Goal: Information Seeking & Learning: Learn about a topic

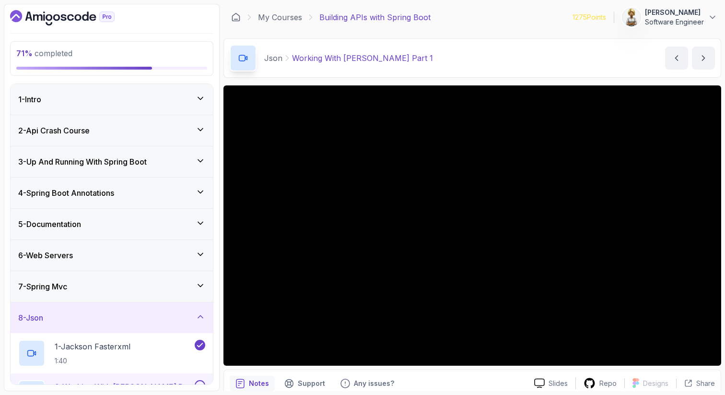
scroll to position [38, 0]
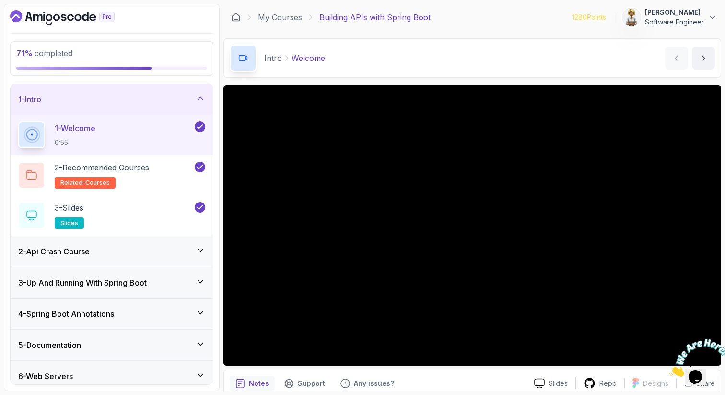
click at [200, 345] on icon at bounding box center [200, 343] width 5 height 2
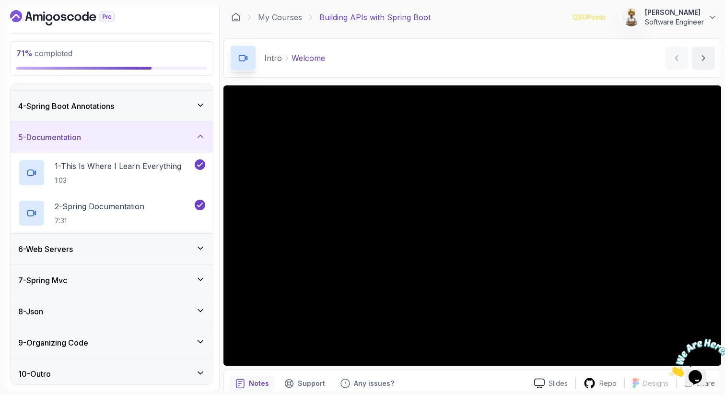
scroll to position [92, 0]
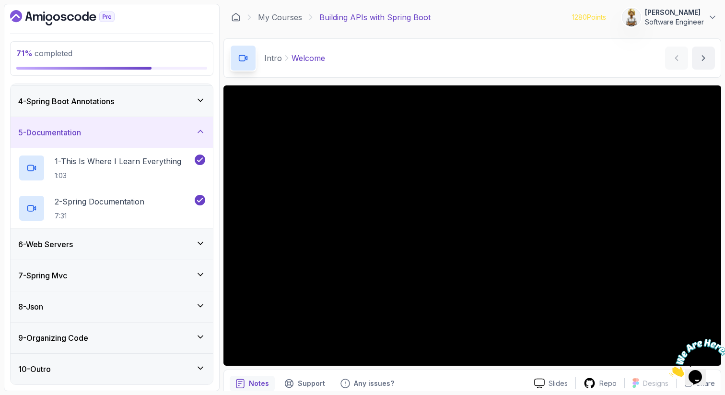
click at [201, 304] on icon at bounding box center [201, 306] width 10 height 10
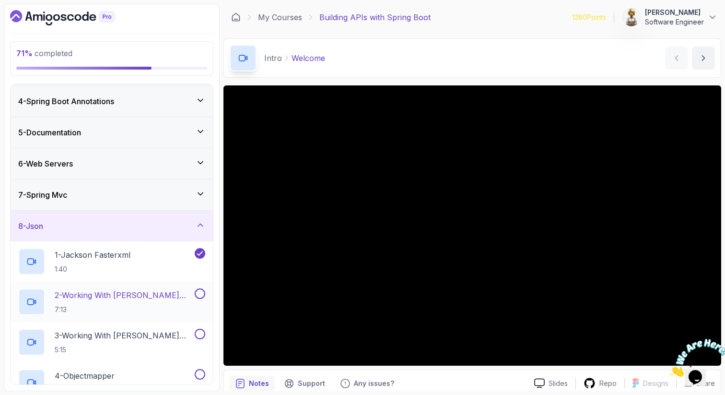
click at [162, 290] on p "2 - Working With Jackson Part 1" at bounding box center [124, 295] width 138 height 12
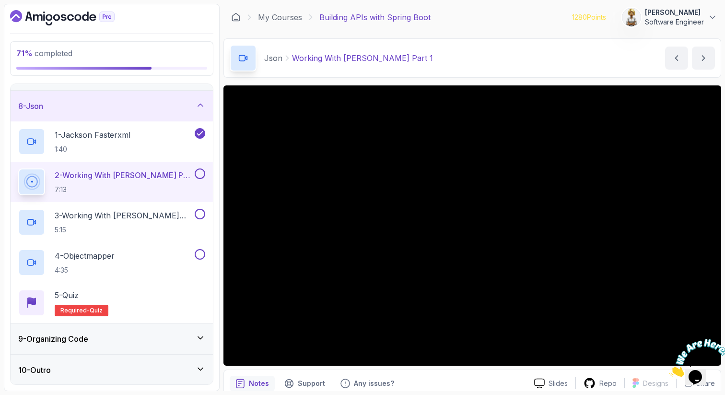
scroll to position [212, 0]
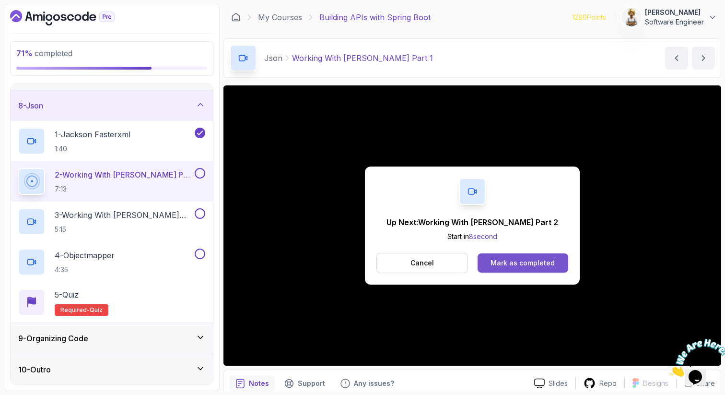
click at [520, 259] on div "Mark as completed" at bounding box center [523, 263] width 64 height 10
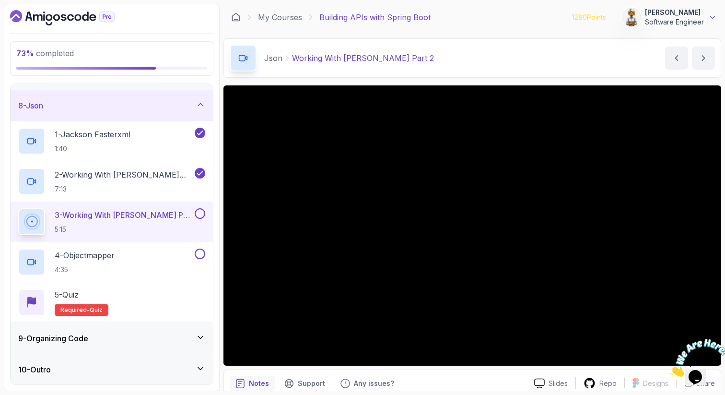
click at [202, 211] on button at bounding box center [200, 213] width 11 height 11
click at [152, 174] on p "2 - Working With Jackson Part 1" at bounding box center [124, 175] width 138 height 12
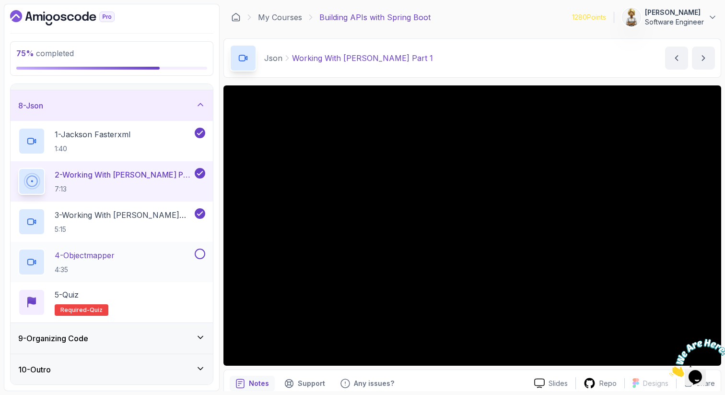
click at [140, 252] on div "4 - Objectmapper 4:35" at bounding box center [105, 261] width 175 height 27
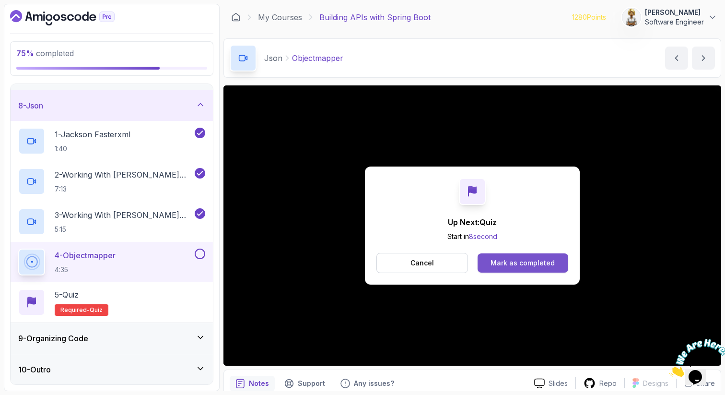
click at [514, 258] on div "Mark as completed" at bounding box center [523, 263] width 64 height 10
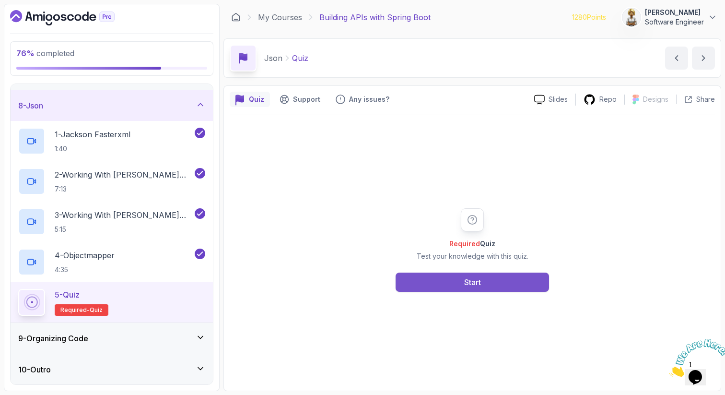
click at [514, 285] on button "Start" at bounding box center [472, 281] width 153 height 19
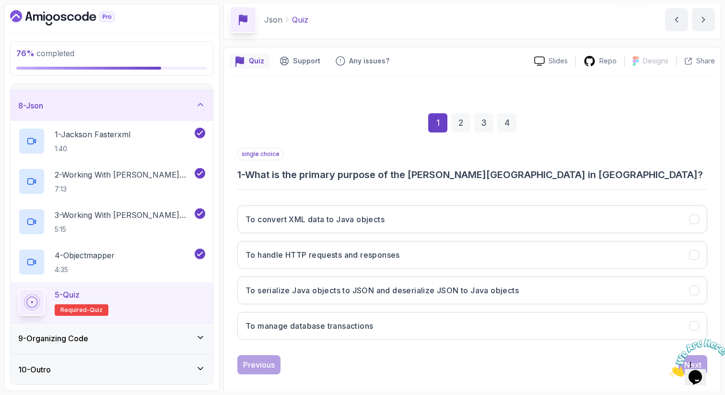
scroll to position [49, 0]
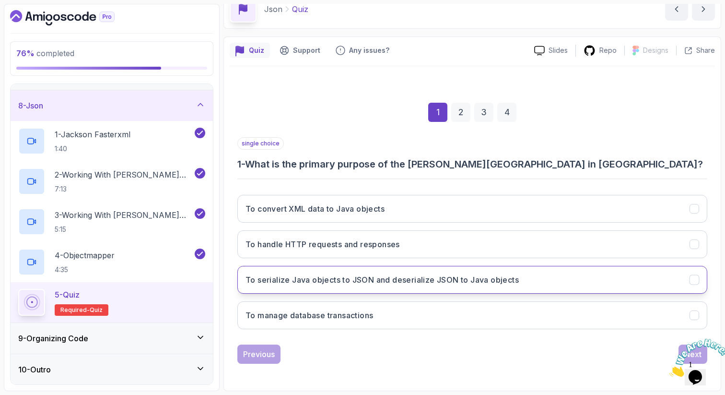
click at [360, 279] on h3 "To serialize Java objects to JSON and deserialize JSON to Java objects" at bounding box center [381, 280] width 273 height 12
drag, startPoint x: 721, startPoint y: 338, endPoint x: 1386, endPoint y: 672, distance: 744.9
click at [669, 370] on icon "Close" at bounding box center [669, 374] width 0 height 8
click at [689, 351] on div "Next" at bounding box center [692, 354] width 17 height 12
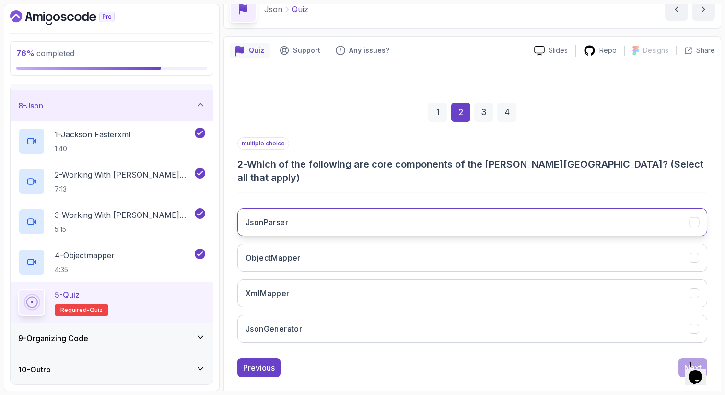
click at [405, 215] on button "JsonParser" at bounding box center [472, 222] width 470 height 28
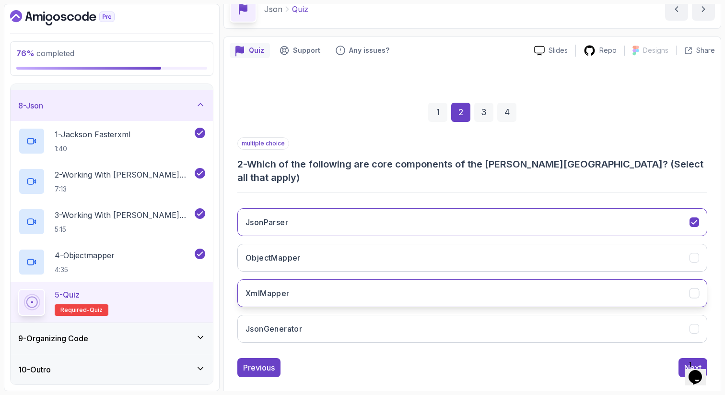
click at [351, 281] on button "XmlMapper" at bounding box center [472, 293] width 470 height 28
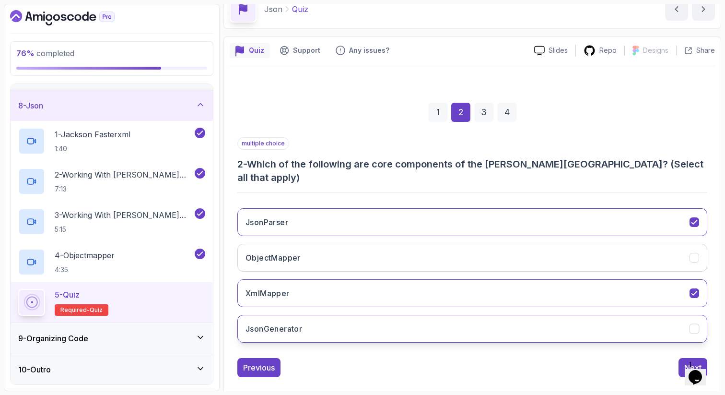
click at [333, 315] on button "JsonGenerator" at bounding box center [472, 329] width 470 height 28
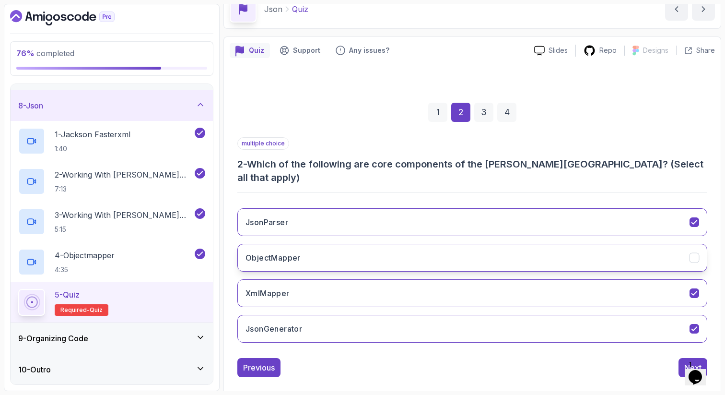
click at [328, 246] on button "ObjectMapper" at bounding box center [472, 258] width 470 height 28
click at [698, 362] on div "Next" at bounding box center [692, 368] width 17 height 12
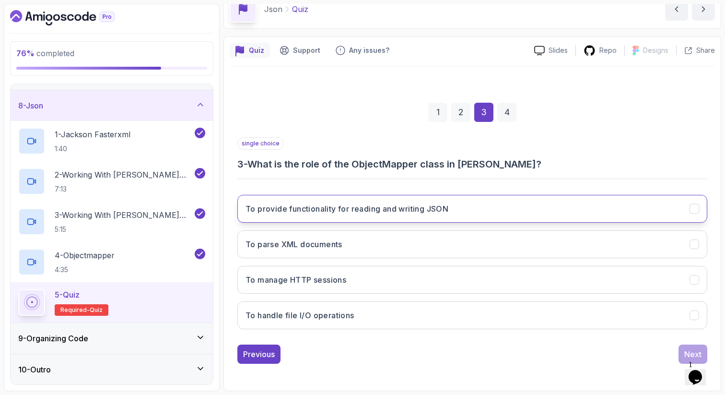
click at [408, 211] on h3 "To provide functionality for reading and writing JSON" at bounding box center [346, 209] width 203 height 12
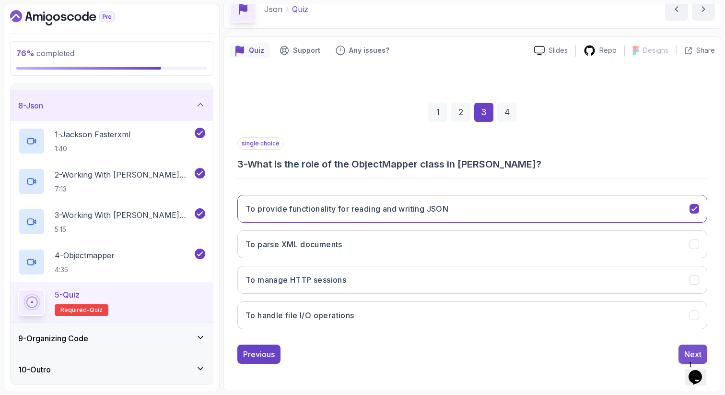
click at [687, 352] on div "Next" at bounding box center [692, 354] width 17 height 12
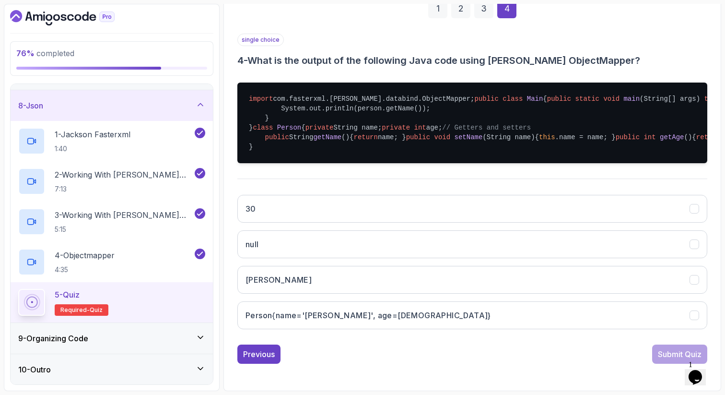
scroll to position [260, 0]
click at [678, 329] on button "Person{name='John', age=30}" at bounding box center [472, 315] width 470 height 28
click at [664, 360] on div "Submit Quiz" at bounding box center [680, 354] width 44 height 12
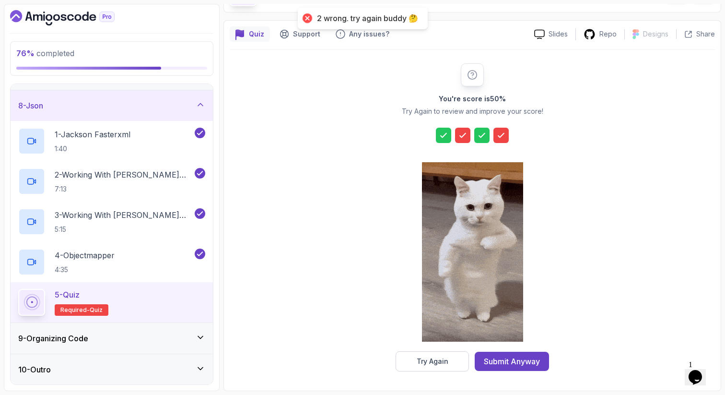
click at [460, 132] on icon at bounding box center [463, 135] width 10 height 10
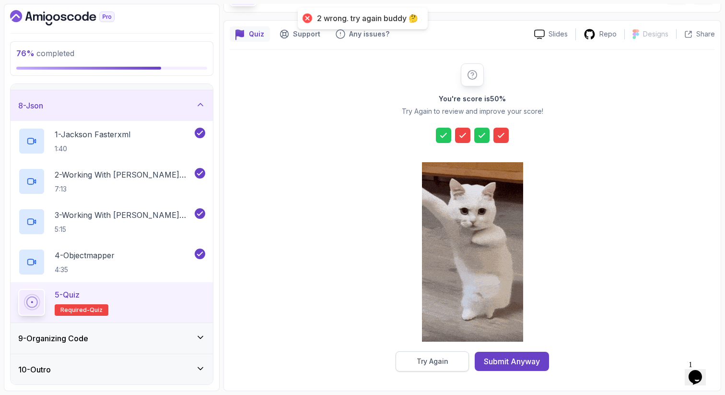
click at [419, 361] on div "Try Again" at bounding box center [433, 361] width 32 height 10
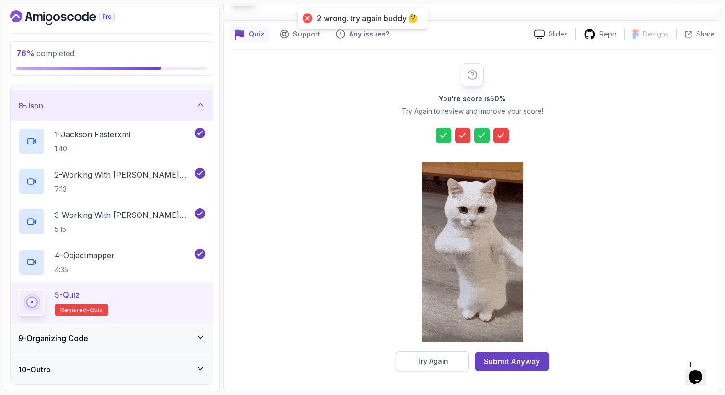
scroll to position [49, 0]
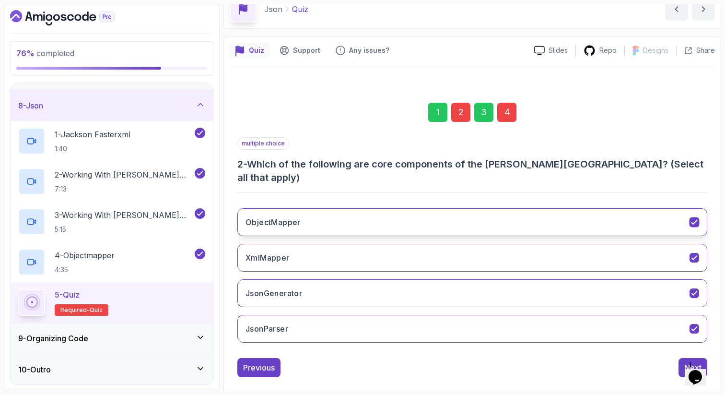
click at [526, 208] on button "ObjectMapper" at bounding box center [472, 222] width 470 height 28
click at [511, 118] on div "4" at bounding box center [506, 112] width 19 height 19
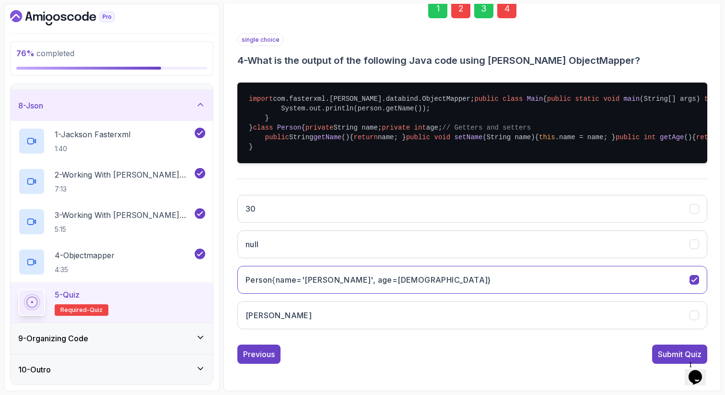
scroll to position [279, 0]
click at [290, 326] on button "John" at bounding box center [472, 315] width 470 height 28
click at [672, 360] on div "Submit Quiz" at bounding box center [680, 354] width 44 height 12
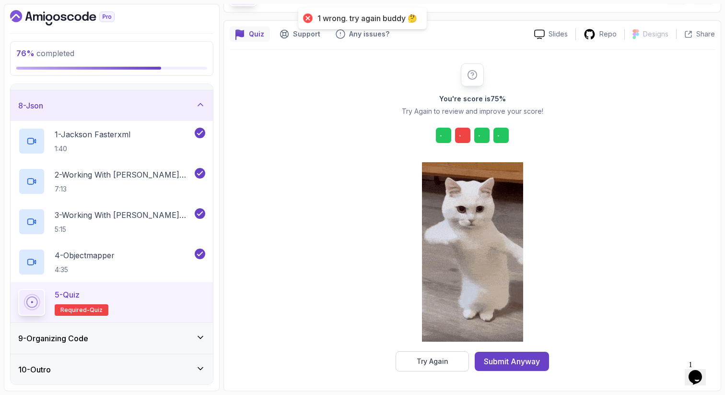
scroll to position [65, 0]
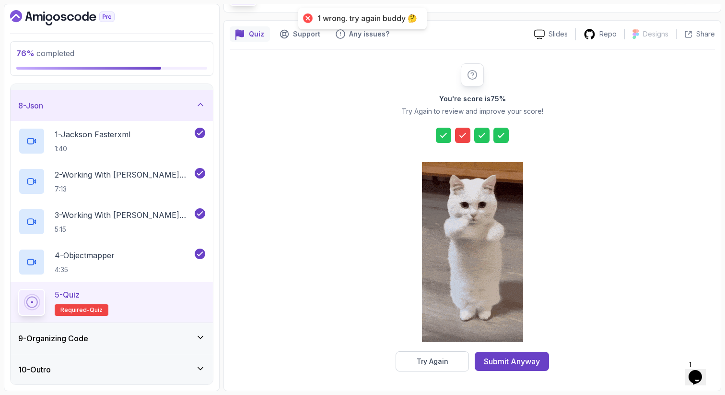
click at [462, 140] on div at bounding box center [462, 135] width 15 height 15
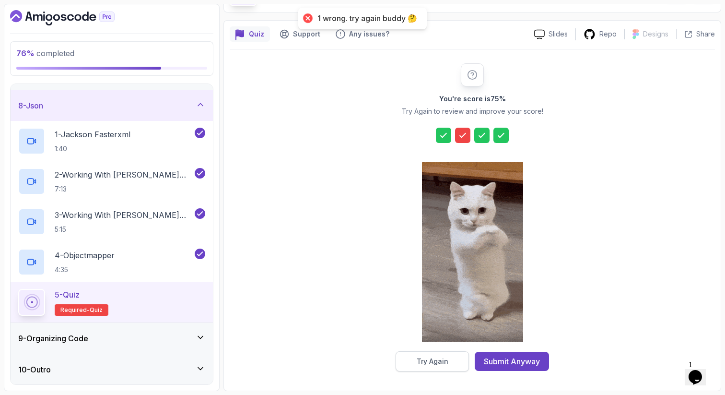
click at [411, 362] on button "Try Again" at bounding box center [432, 361] width 73 height 20
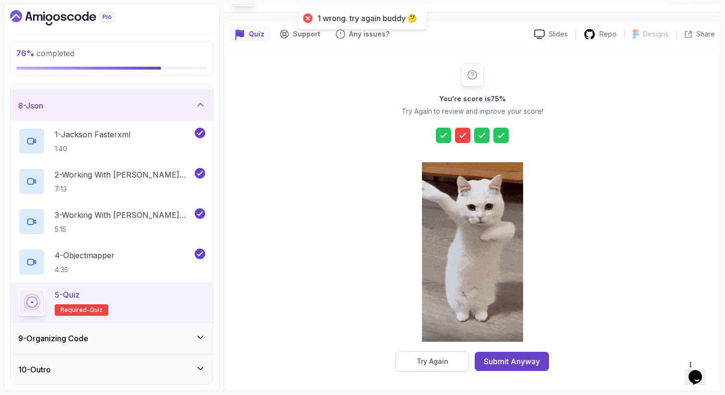
scroll to position [49, 0]
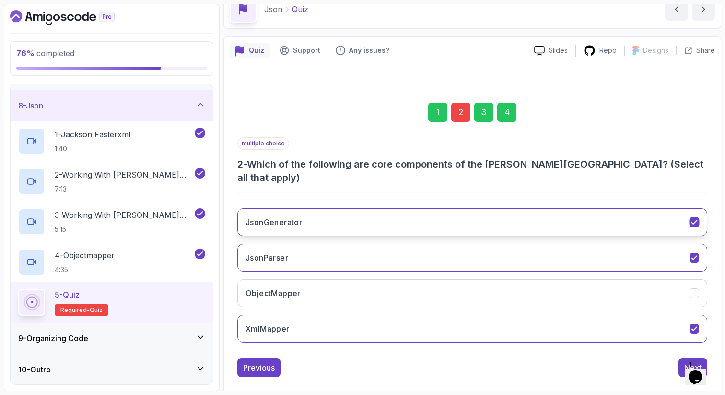
click at [694, 218] on icon "JsonGenerator" at bounding box center [694, 222] width 9 height 9
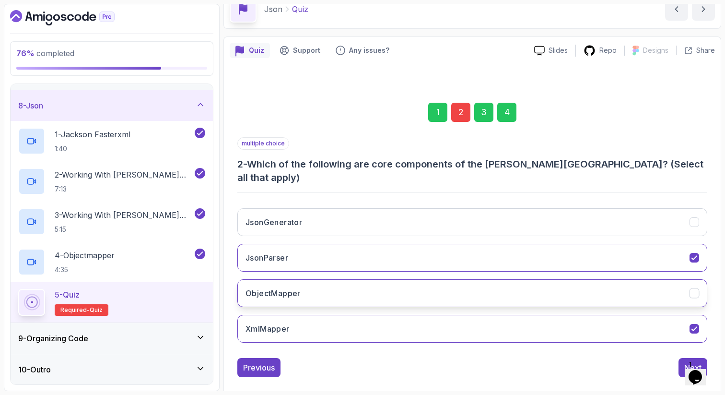
click at [693, 289] on icon "ObjectMapper" at bounding box center [694, 293] width 9 height 9
click at [506, 104] on div "4" at bounding box center [506, 112] width 19 height 19
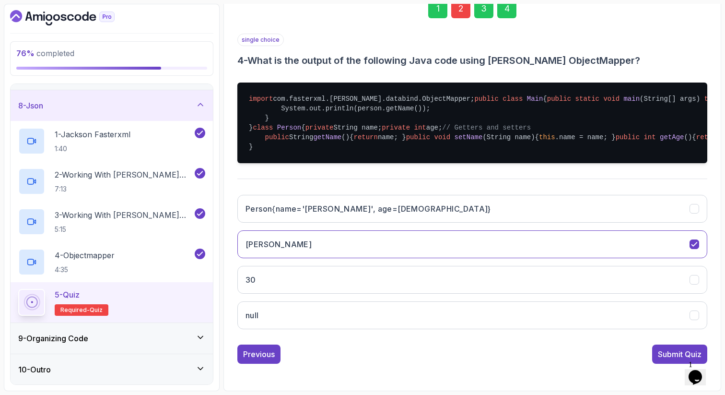
scroll to position [296, 0]
click at [677, 353] on div "Submit Quiz" at bounding box center [680, 354] width 44 height 12
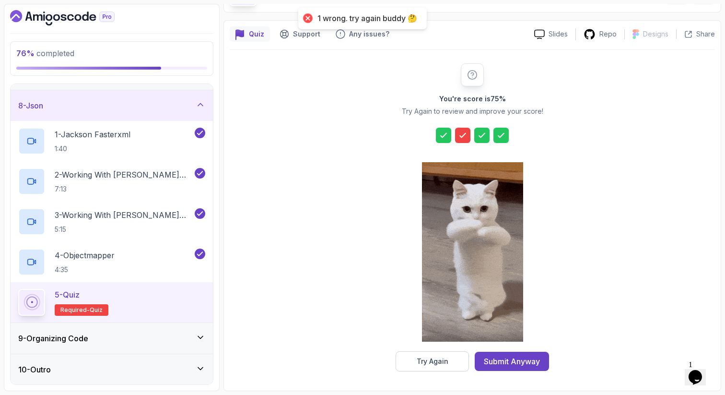
click at [466, 135] on icon at bounding box center [463, 135] width 10 height 10
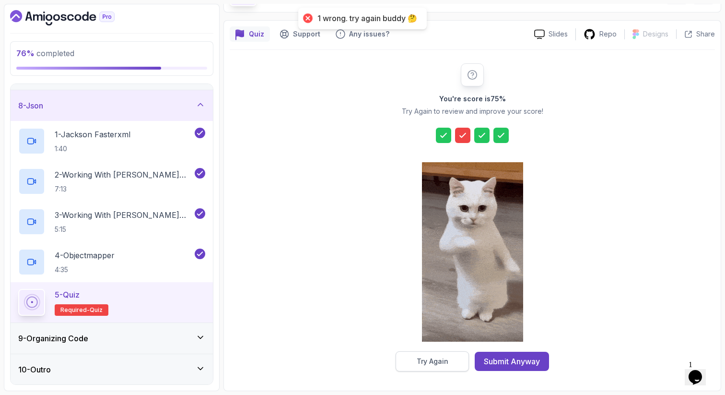
click at [411, 360] on button "Try Again" at bounding box center [432, 361] width 73 height 20
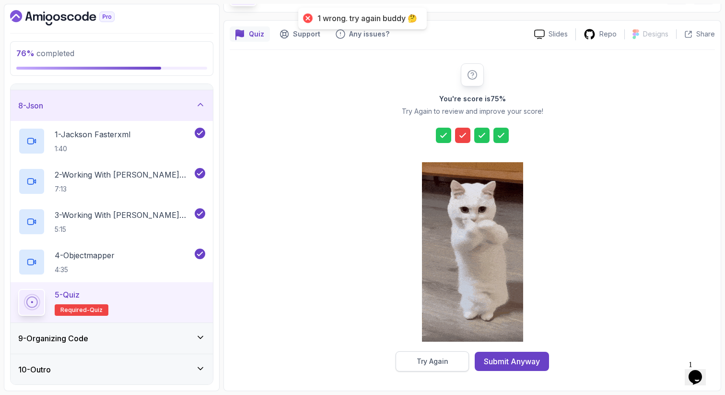
scroll to position [49, 0]
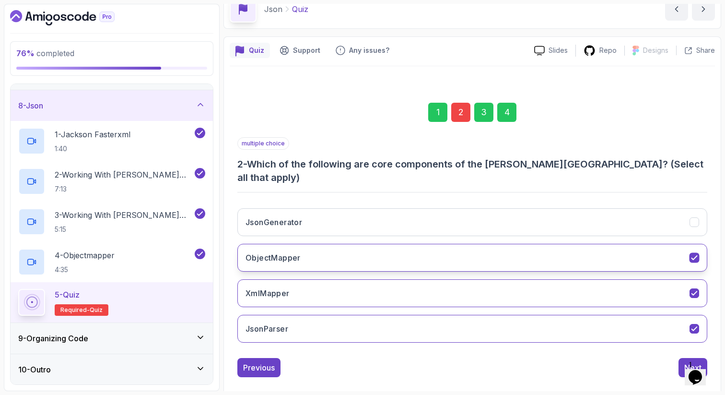
click at [697, 256] on icon "ObjectMapper" at bounding box center [693, 258] width 5 height 4
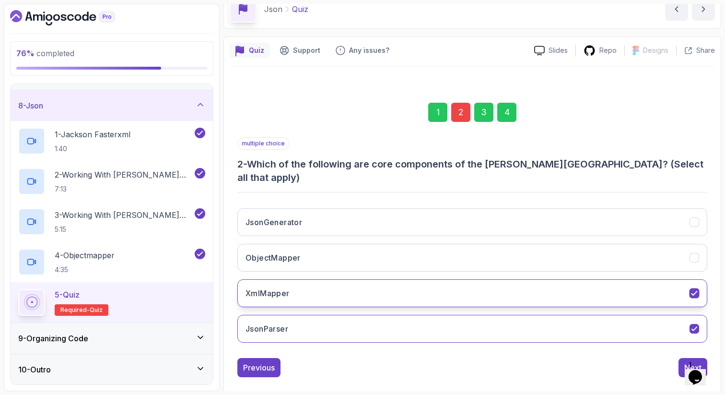
click at [374, 279] on button "XmlMapper" at bounding box center [472, 293] width 470 height 28
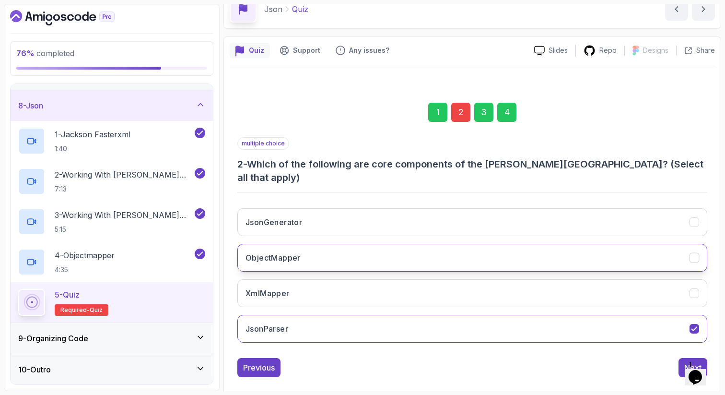
click at [397, 244] on button "ObjectMapper" at bounding box center [472, 258] width 470 height 28
click at [511, 113] on div "4" at bounding box center [506, 112] width 19 height 19
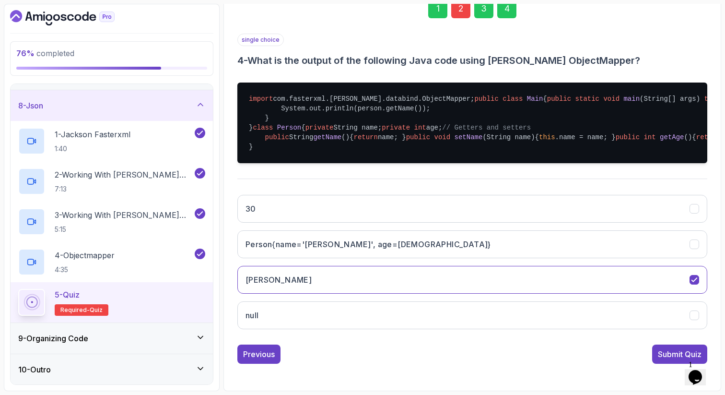
scroll to position [260, 0]
click at [671, 360] on div "Submit Quiz" at bounding box center [680, 354] width 44 height 12
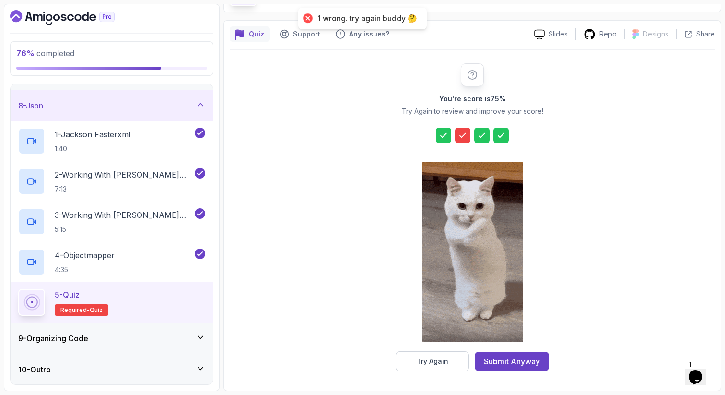
click at [461, 136] on icon at bounding box center [463, 135] width 10 height 10
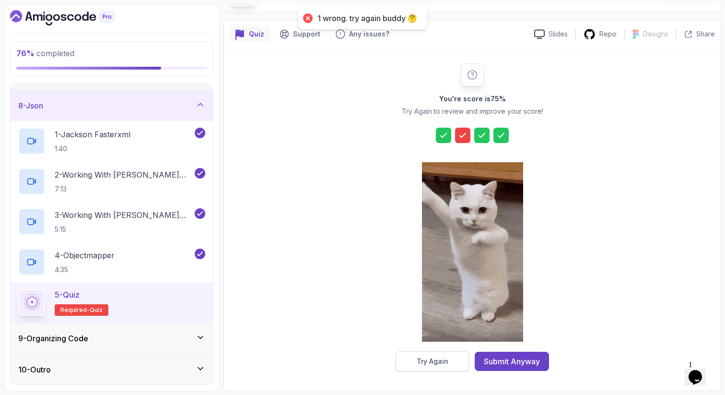
click at [414, 362] on button "Try Again" at bounding box center [432, 361] width 73 height 20
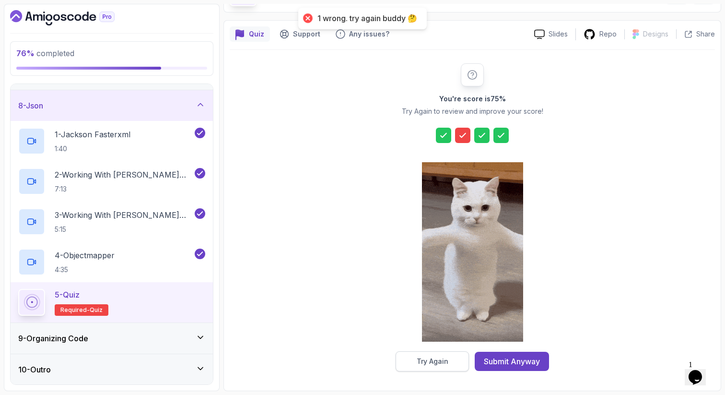
scroll to position [49, 0]
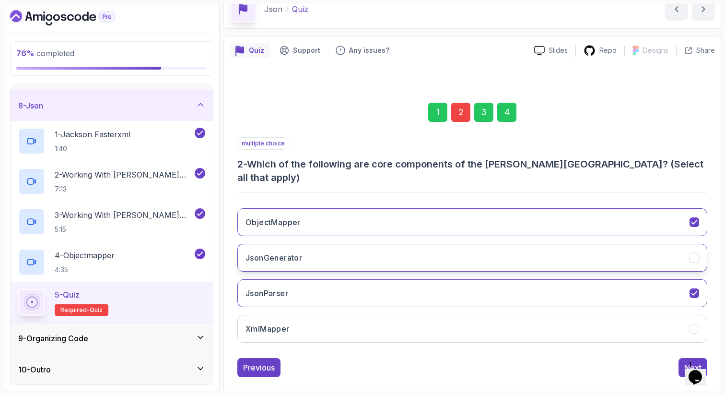
click at [381, 244] on button "JsonGenerator" at bounding box center [472, 258] width 470 height 28
click at [381, 282] on button "JsonParser" at bounding box center [472, 293] width 470 height 28
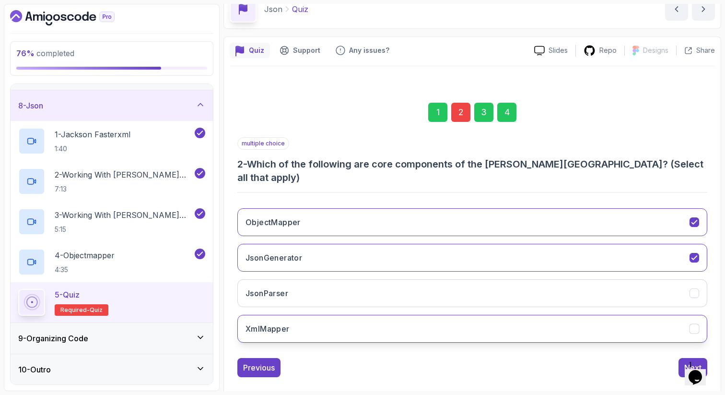
click at [368, 317] on button "XmlMapper" at bounding box center [472, 329] width 470 height 28
click at [505, 114] on div "4" at bounding box center [506, 112] width 19 height 19
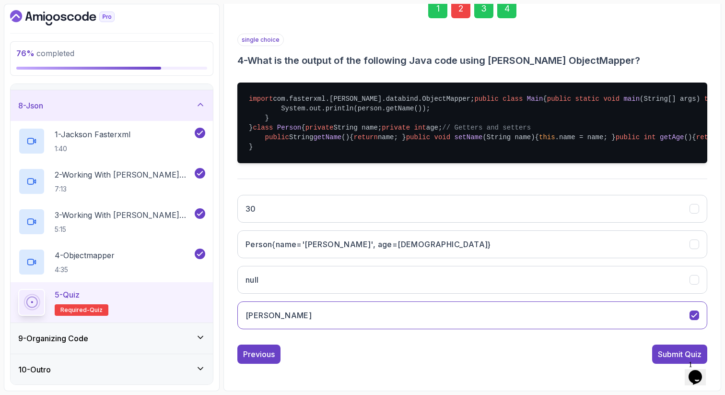
scroll to position [296, 0]
click at [676, 352] on div "Submit Quiz" at bounding box center [680, 354] width 44 height 12
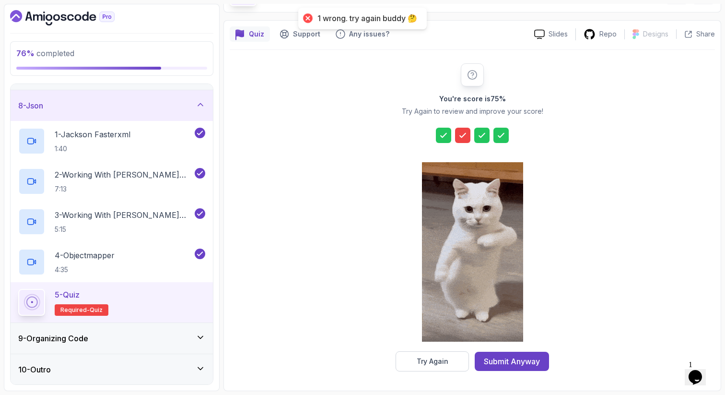
click at [467, 131] on icon at bounding box center [463, 135] width 10 height 10
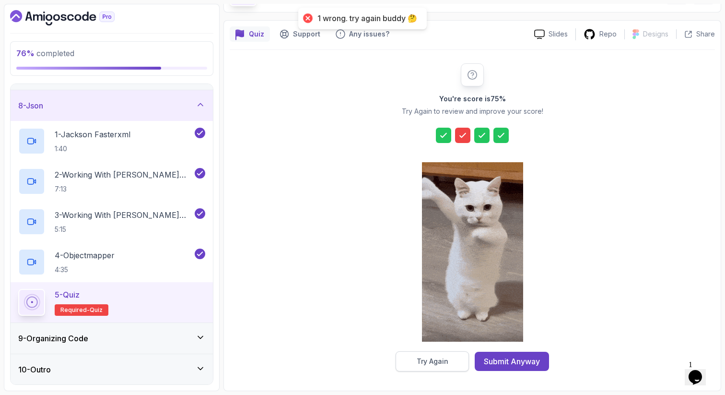
click at [417, 360] on div "Try Again" at bounding box center [433, 361] width 32 height 10
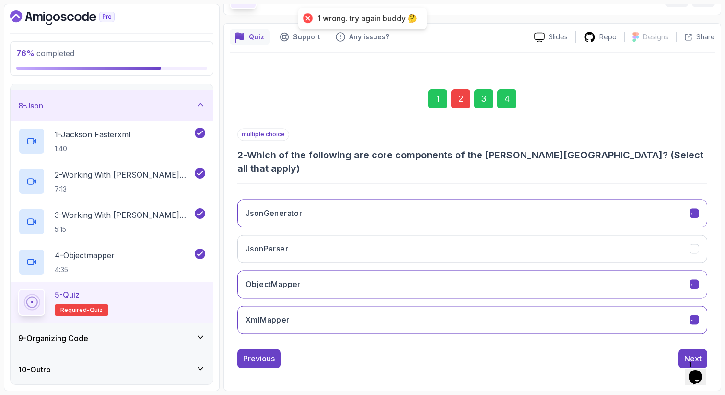
scroll to position [49, 0]
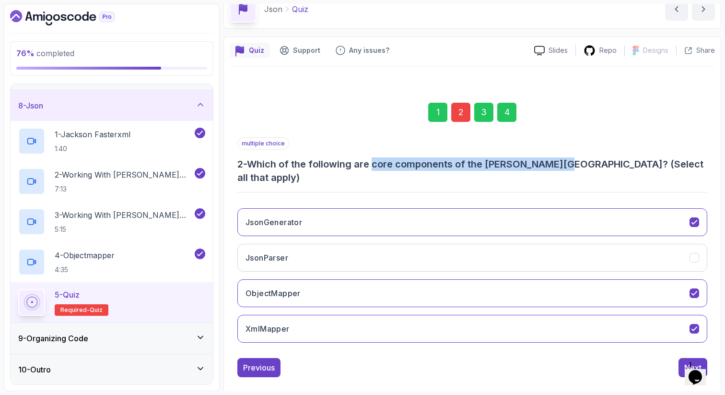
drag, startPoint x: 560, startPoint y: 161, endPoint x: 374, endPoint y: 164, distance: 186.5
click at [374, 165] on h3 "2 - Which of the following are core components of the Jackson library? (Select …" at bounding box center [472, 170] width 470 height 27
copy h3 "core components of the Jackson library"
click at [361, 320] on button "XmlMapper" at bounding box center [472, 329] width 470 height 28
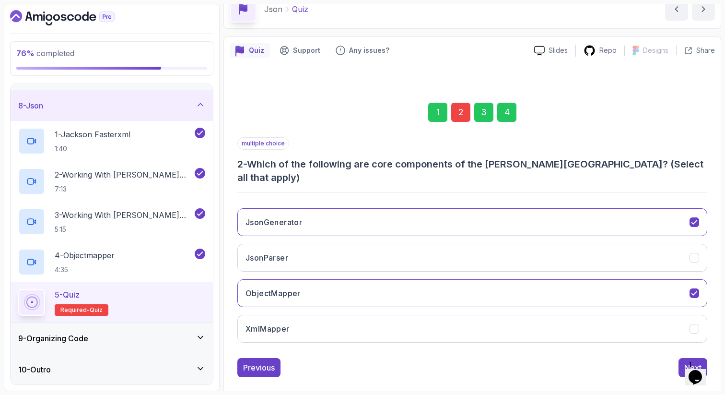
click at [508, 104] on div "4" at bounding box center [506, 112] width 19 height 19
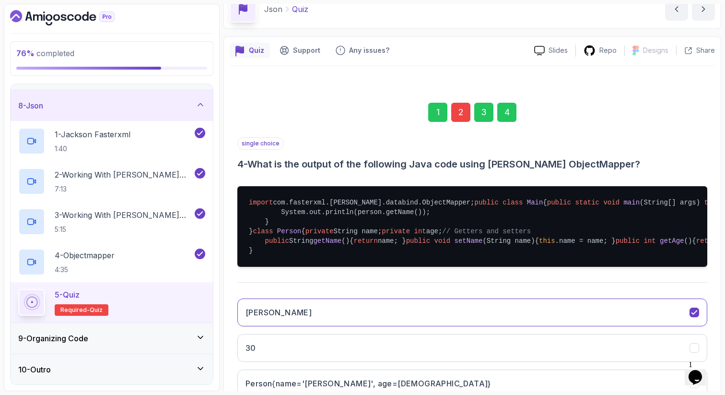
click at [724, 278] on section "76 % completed 1 - Intro 2 - Api Crash Course 3 - Up And Running With Spring Bo…" at bounding box center [362, 197] width 725 height 395
click at [713, 280] on div "1 2 3 4 single choice 4 - What is the output of the following Java code using J…" at bounding box center [472, 277] width 485 height 395
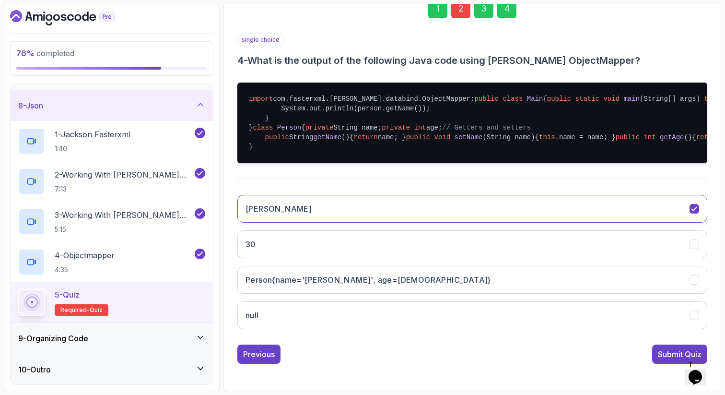
scroll to position [296, 0]
click at [673, 355] on div "Submit Quiz" at bounding box center [680, 354] width 44 height 12
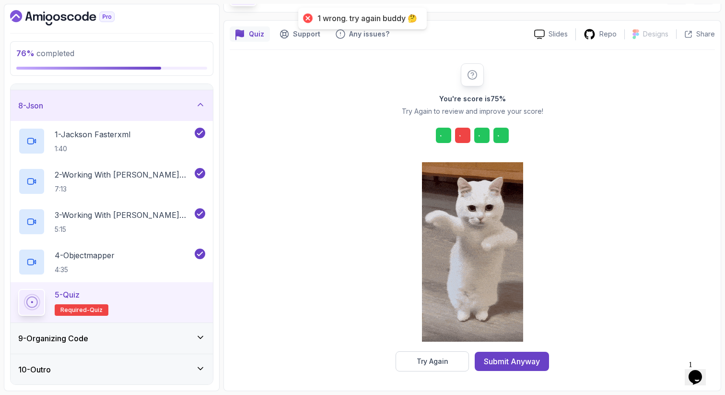
scroll to position [65, 0]
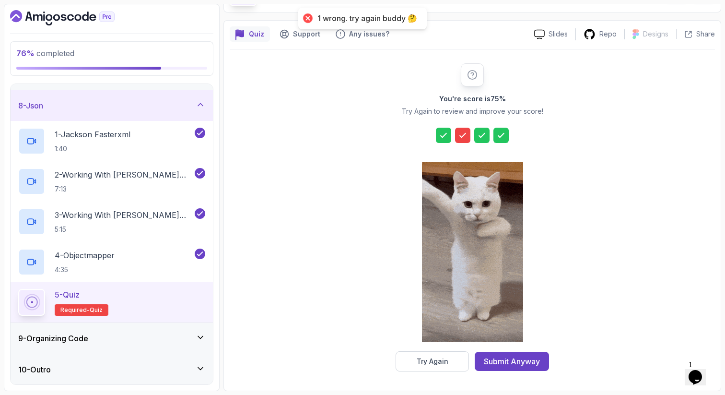
click at [462, 133] on icon at bounding box center [463, 135] width 10 height 10
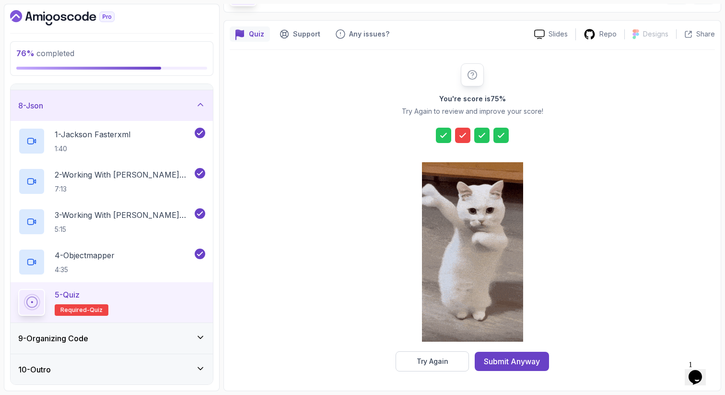
click at [460, 135] on icon at bounding box center [463, 135] width 10 height 10
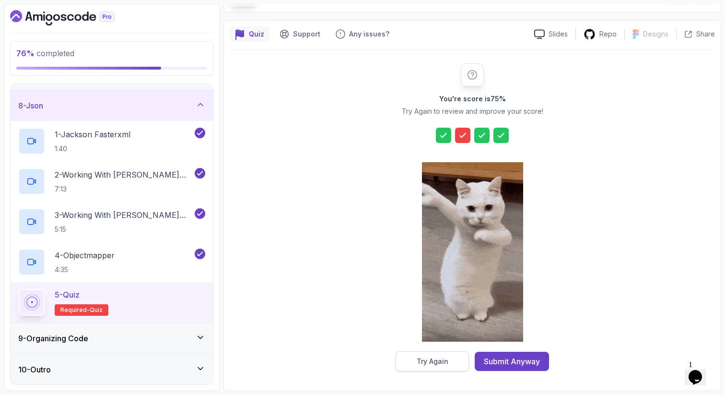
click at [442, 362] on div "Try Again" at bounding box center [433, 361] width 32 height 10
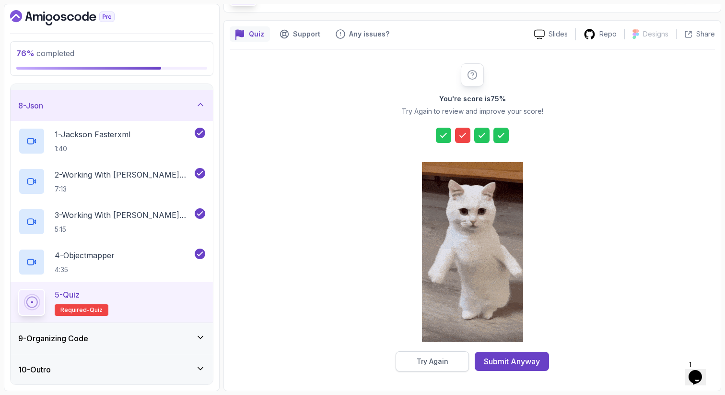
scroll to position [49, 0]
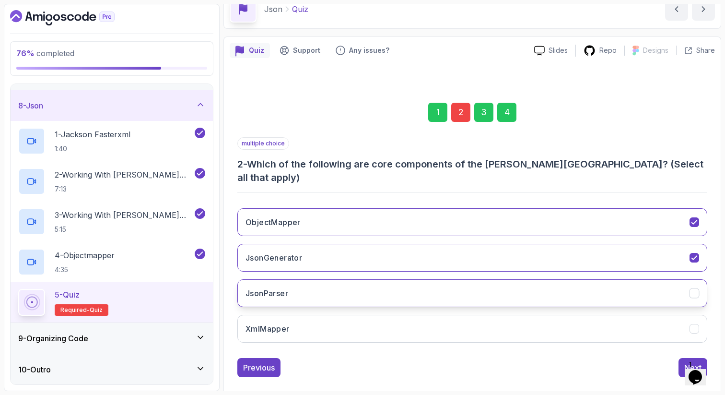
click at [301, 283] on button "JsonParser" at bounding box center [472, 293] width 470 height 28
click at [507, 113] on div "4" at bounding box center [506, 112] width 19 height 19
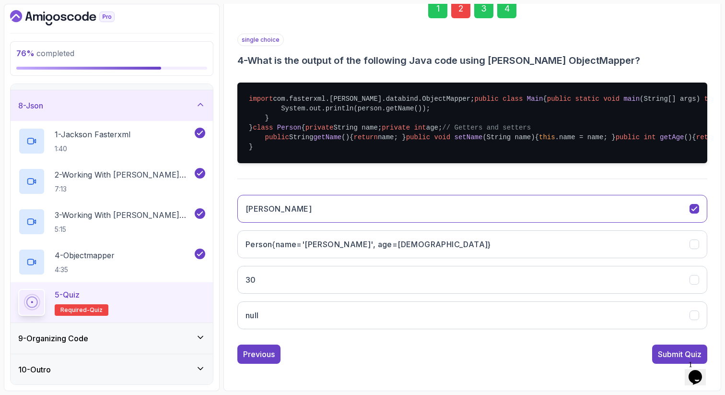
scroll to position [296, 0]
click at [669, 355] on div "Submit Quiz" at bounding box center [680, 354] width 44 height 12
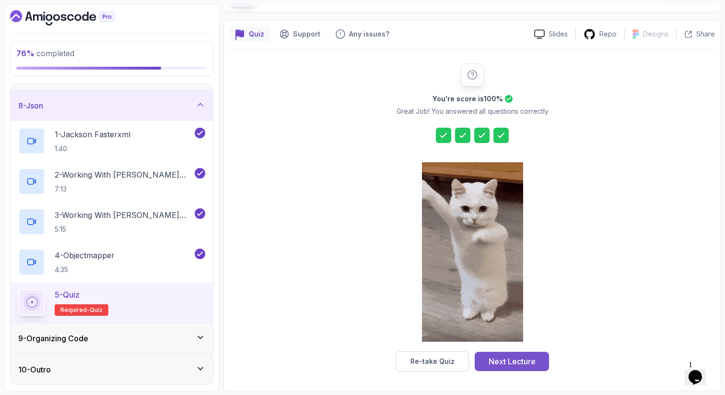
click at [500, 361] on div "Next Lecture" at bounding box center [512, 361] width 47 height 12
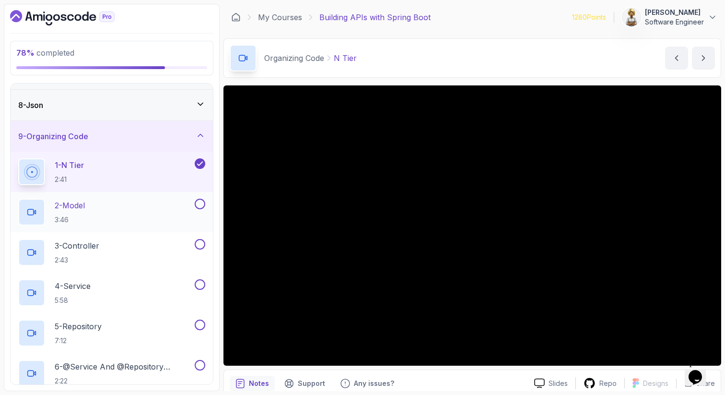
click at [167, 208] on div "2 - Model 3:46" at bounding box center [105, 212] width 175 height 27
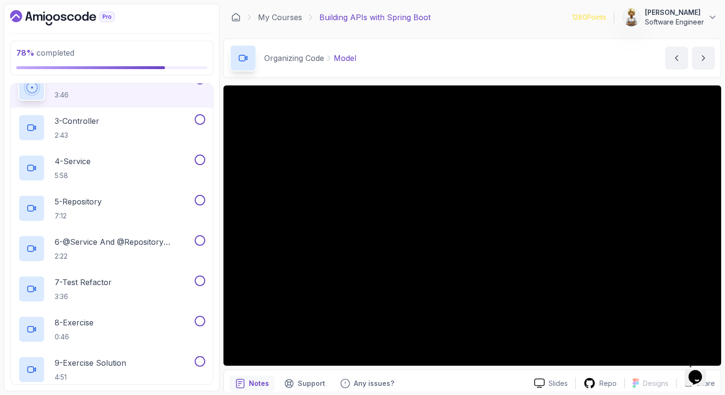
scroll to position [317, 0]
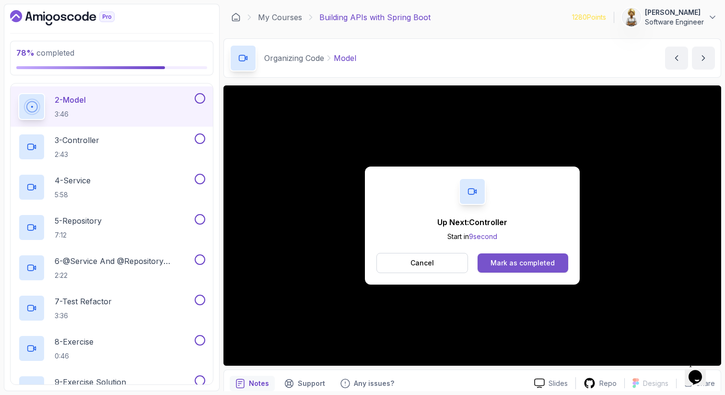
click at [526, 261] on div "Mark as completed" at bounding box center [523, 263] width 64 height 10
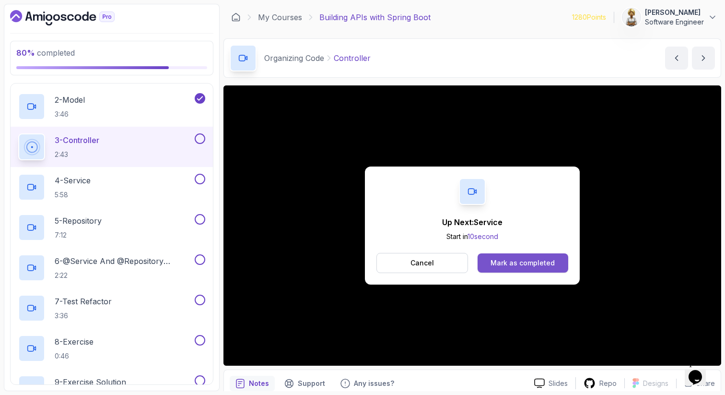
click at [518, 262] on div "Mark as completed" at bounding box center [523, 263] width 64 height 10
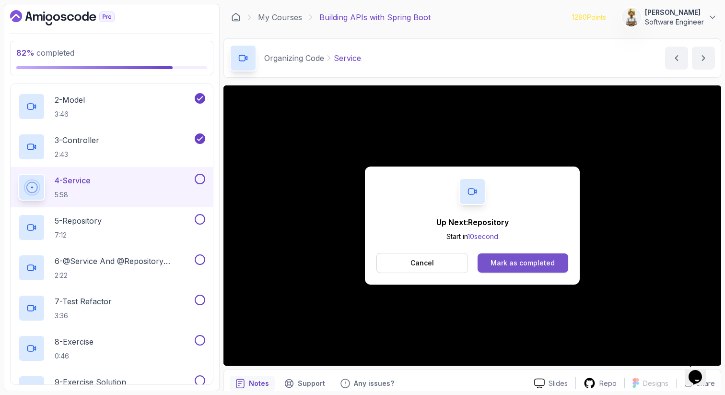
click at [538, 263] on div "Mark as completed" at bounding box center [523, 263] width 64 height 10
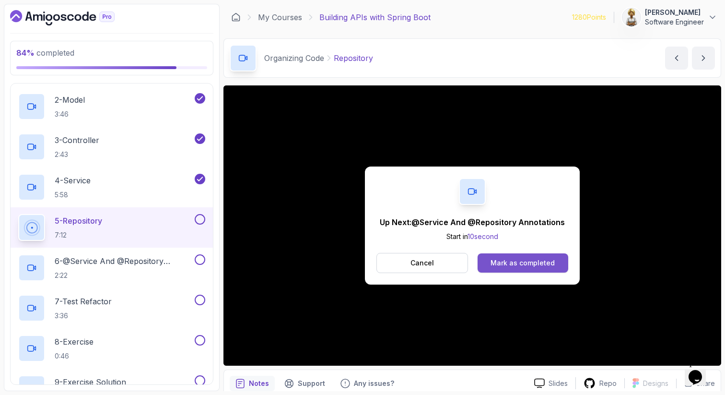
click at [504, 264] on div "Mark as completed" at bounding box center [523, 263] width 64 height 10
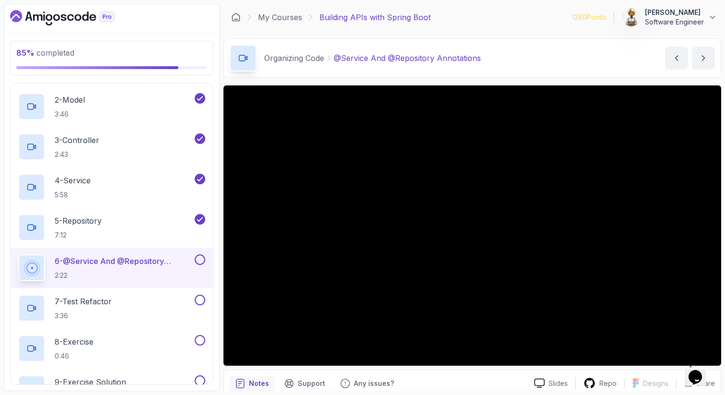
click at [77, 270] on p "2:22" at bounding box center [124, 275] width 138 height 10
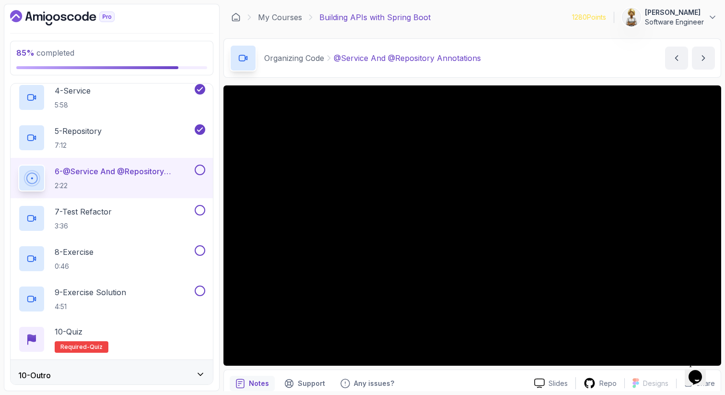
scroll to position [413, 0]
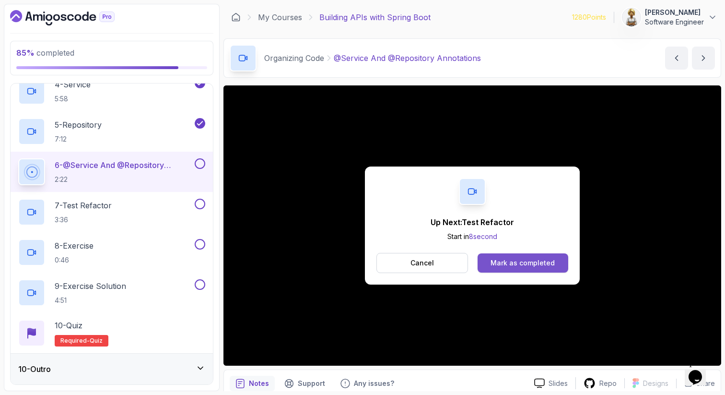
click at [517, 261] on div "Mark as completed" at bounding box center [523, 263] width 64 height 10
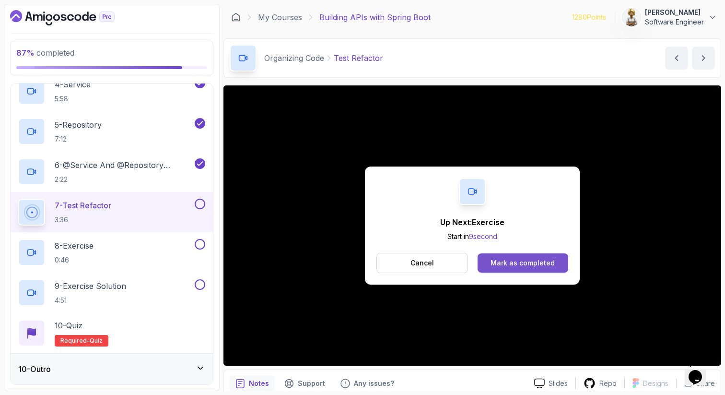
click at [506, 261] on div "Mark as completed" at bounding box center [523, 263] width 64 height 10
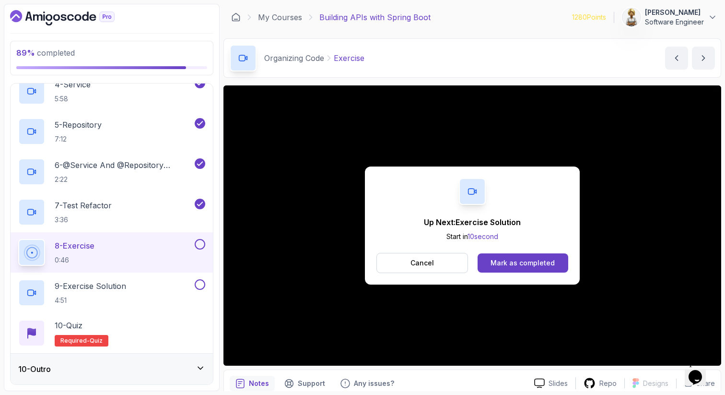
click at [203, 245] on button at bounding box center [200, 244] width 11 height 11
click at [503, 259] on div "Mark as completed" at bounding box center [523, 263] width 64 height 10
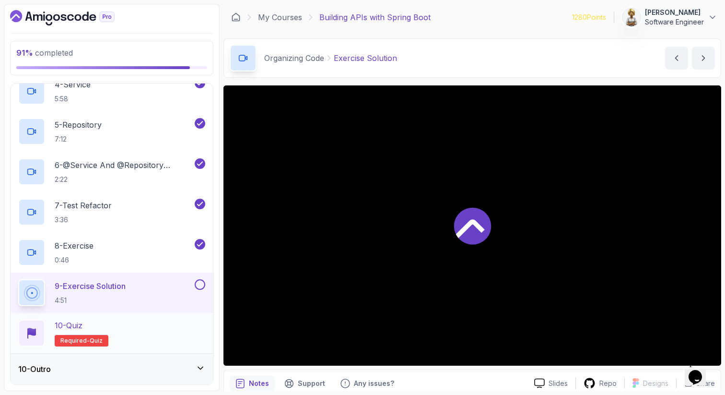
click at [158, 333] on div "10 - Quiz Required- quiz" at bounding box center [111, 332] width 187 height 27
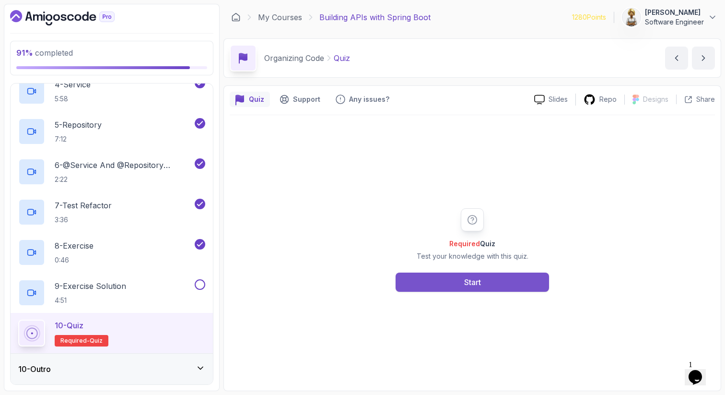
click at [443, 282] on button "Start" at bounding box center [472, 281] width 153 height 19
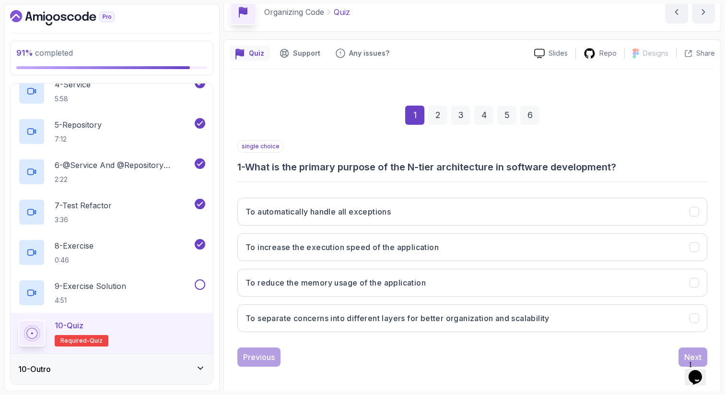
scroll to position [49, 0]
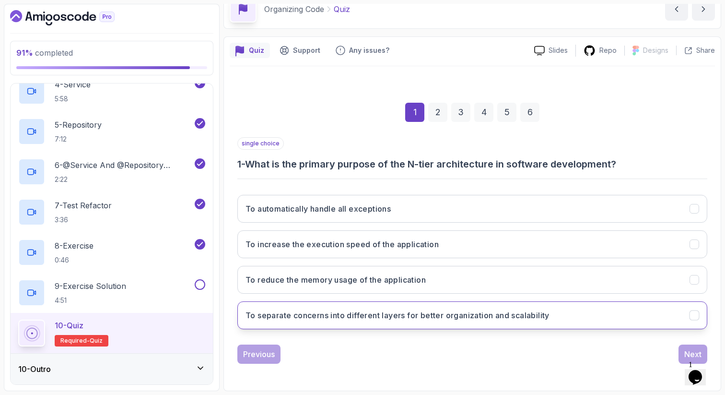
click at [286, 313] on h3 "To separate concerns into different layers for better organization and scalabil…" at bounding box center [397, 315] width 304 height 12
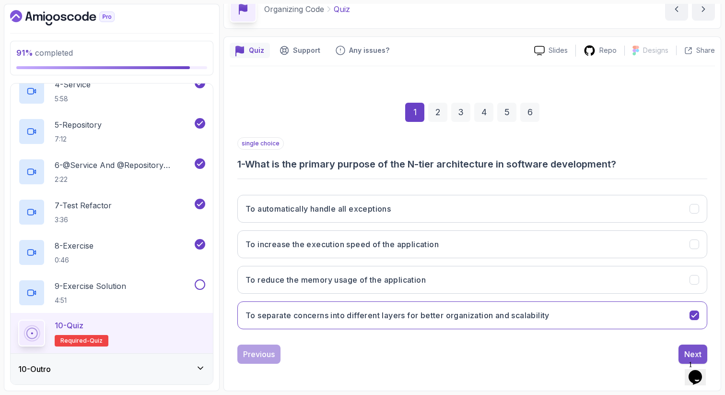
click at [689, 351] on div "Next" at bounding box center [692, 354] width 17 height 12
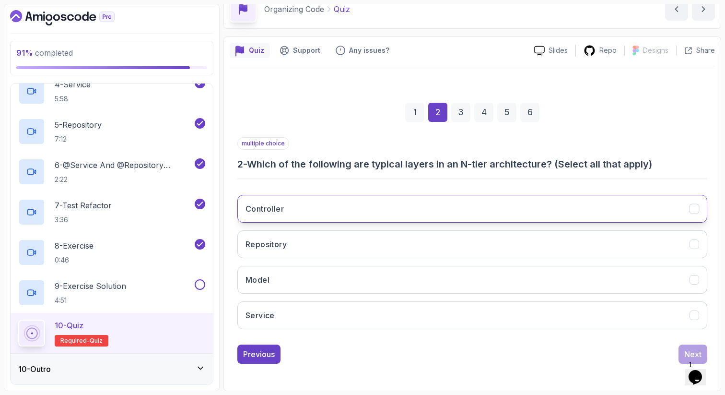
click at [649, 199] on button "Controller" at bounding box center [472, 209] width 470 height 28
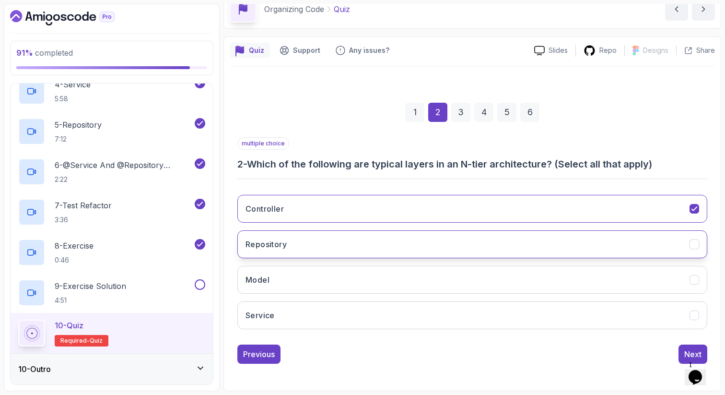
click at [619, 240] on button "Repository" at bounding box center [472, 244] width 470 height 28
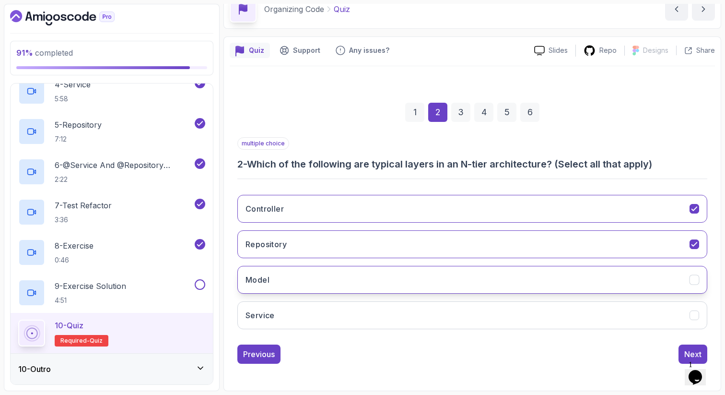
click at [602, 271] on button "Model" at bounding box center [472, 280] width 470 height 28
click at [598, 309] on button "Service" at bounding box center [472, 315] width 470 height 28
click at [693, 351] on div "Next" at bounding box center [692, 354] width 17 height 12
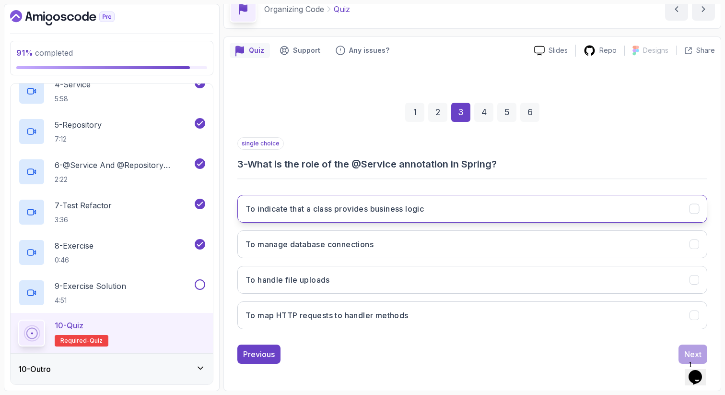
click at [608, 208] on button "To indicate that a class provides business logic" at bounding box center [472, 209] width 470 height 28
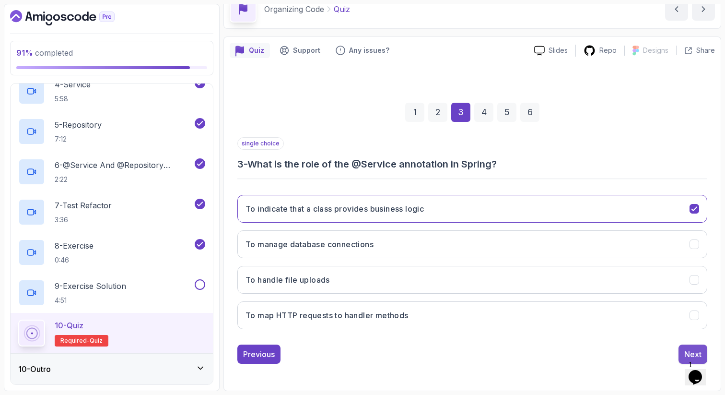
click at [690, 353] on div "Next" at bounding box center [692, 354] width 17 height 12
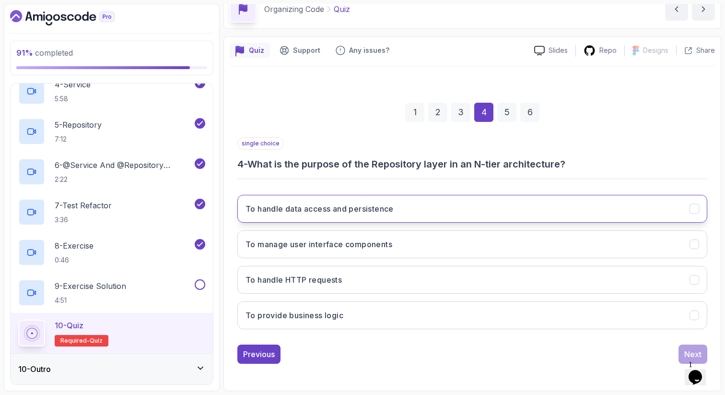
click at [417, 204] on button "To handle data access and persistence" at bounding box center [472, 209] width 470 height 28
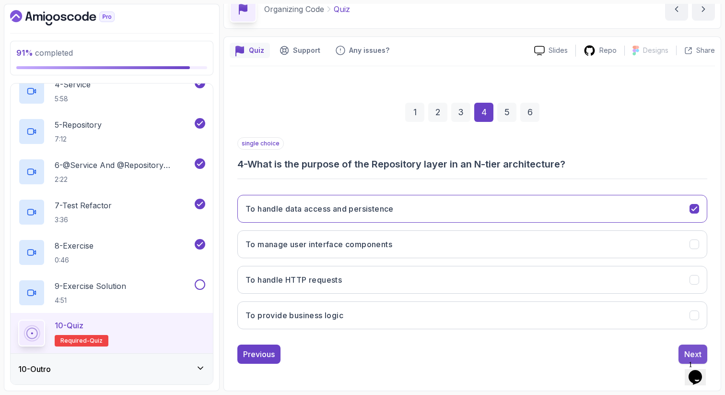
click at [690, 349] on div "Next" at bounding box center [692, 354] width 17 height 12
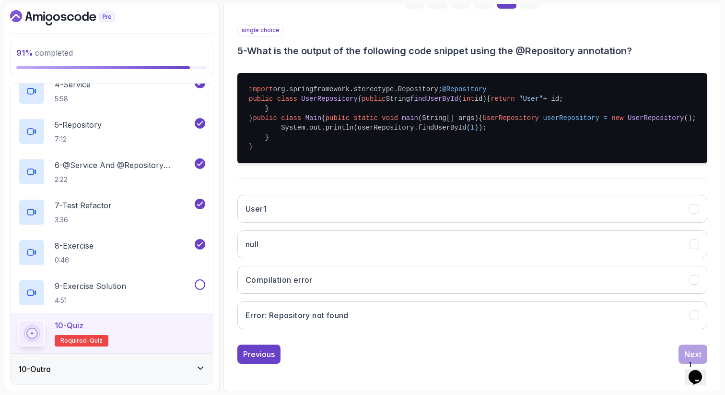
scroll to position [222, 0]
click at [544, 222] on button "User1" at bounding box center [472, 209] width 470 height 28
click at [683, 363] on button "Next" at bounding box center [692, 353] width 29 height 19
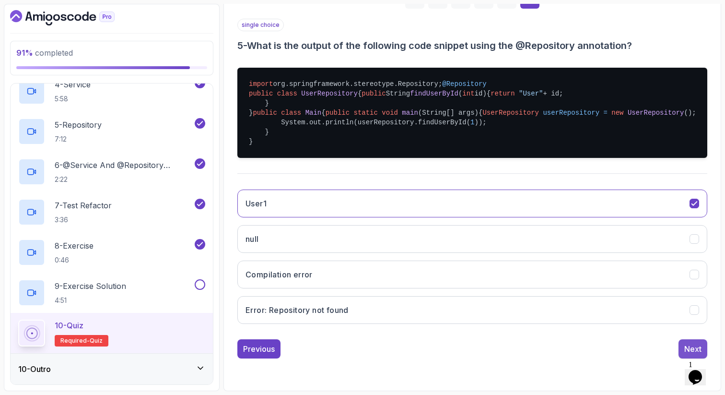
scroll to position [49, 0]
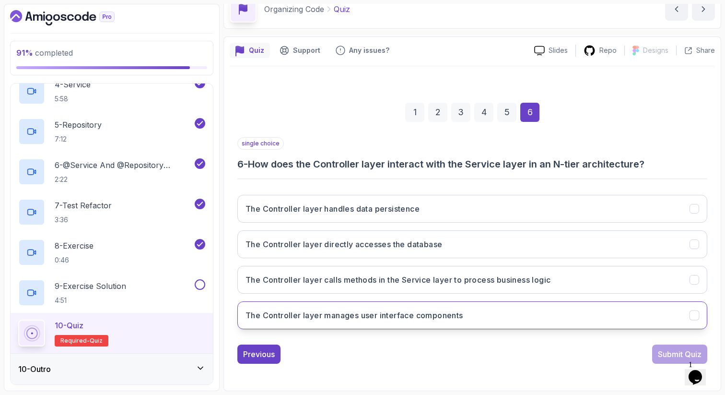
click at [292, 318] on h3 "The Controller layer manages user interface components" at bounding box center [354, 315] width 218 height 12
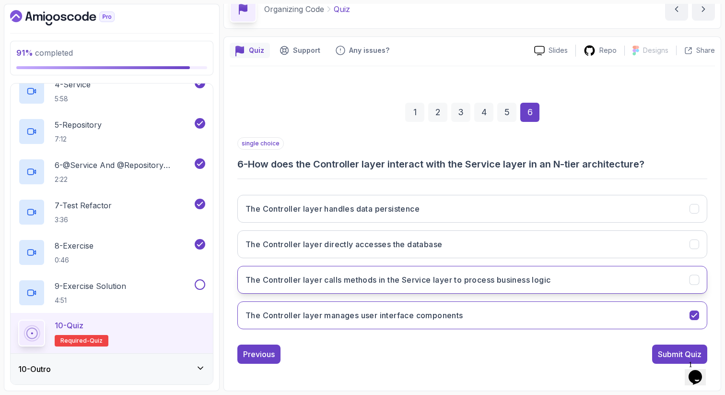
click at [296, 283] on h3 "The Controller layer calls methods in the Service layer to process business log…" at bounding box center [397, 280] width 305 height 12
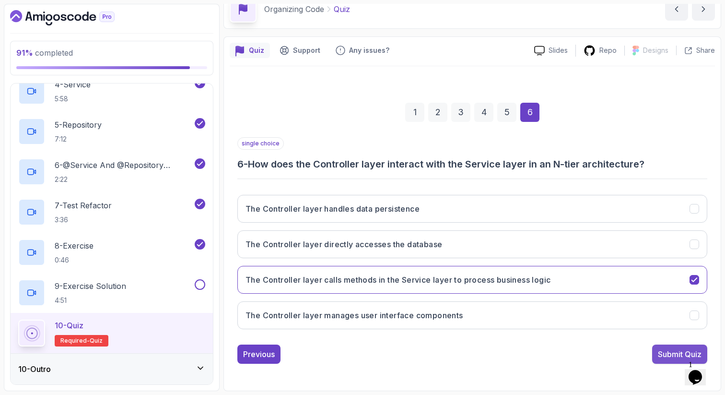
click at [668, 353] on div "Submit Quiz" at bounding box center [680, 354] width 44 height 12
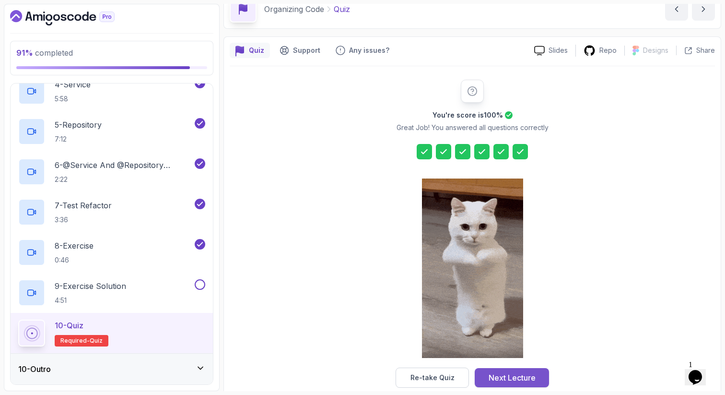
click at [522, 375] on div "Next Lecture" at bounding box center [512, 378] width 47 height 12
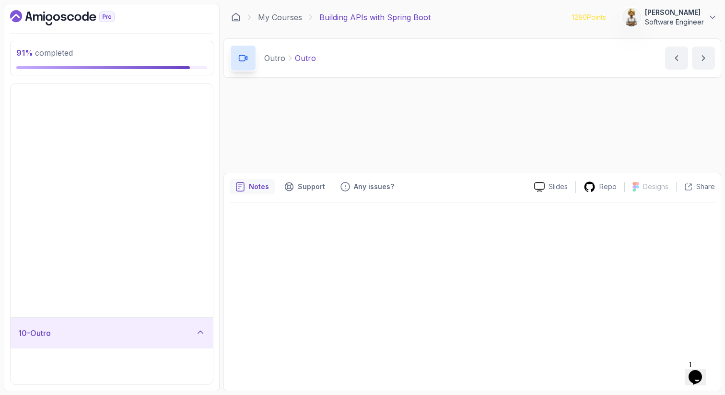
scroll to position [11, 0]
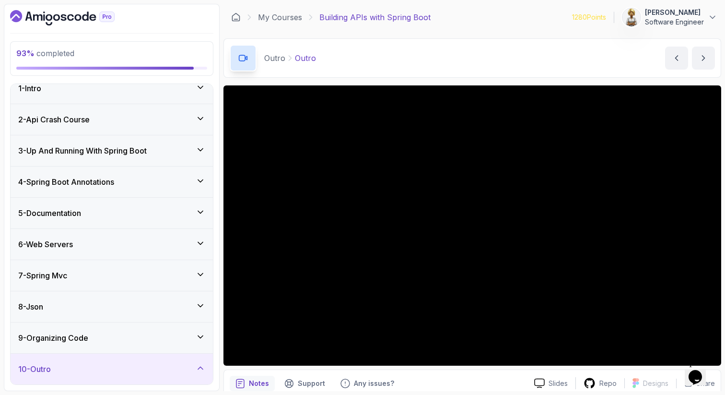
click at [196, 366] on icon at bounding box center [201, 368] width 10 height 10
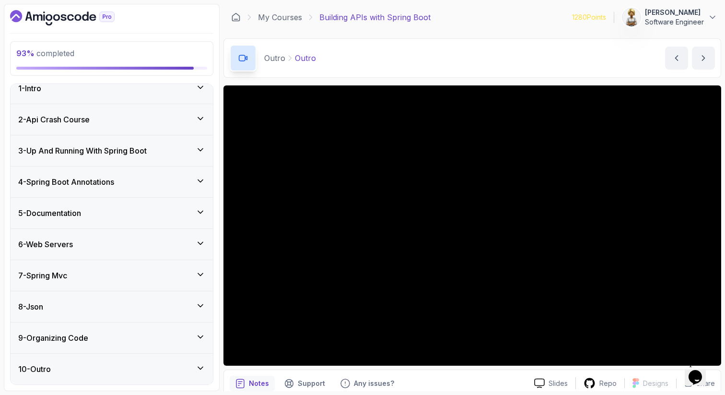
click at [192, 367] on div "10 - Outro" at bounding box center [111, 369] width 187 height 12
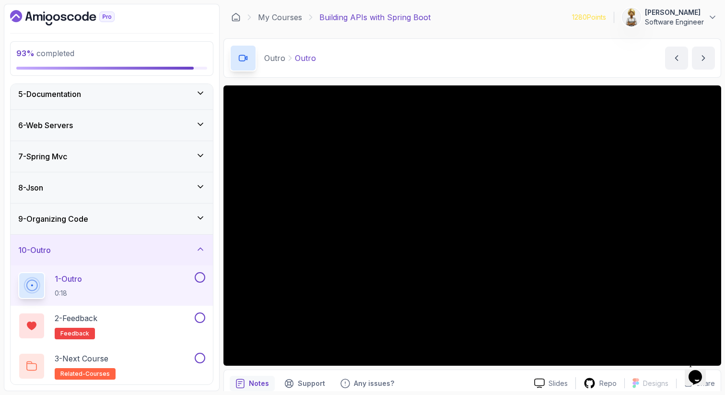
scroll to position [131, 0]
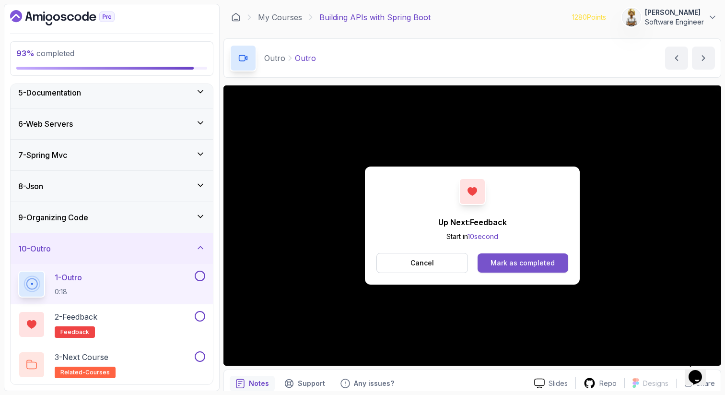
click at [514, 268] on button "Mark as completed" at bounding box center [523, 262] width 91 height 19
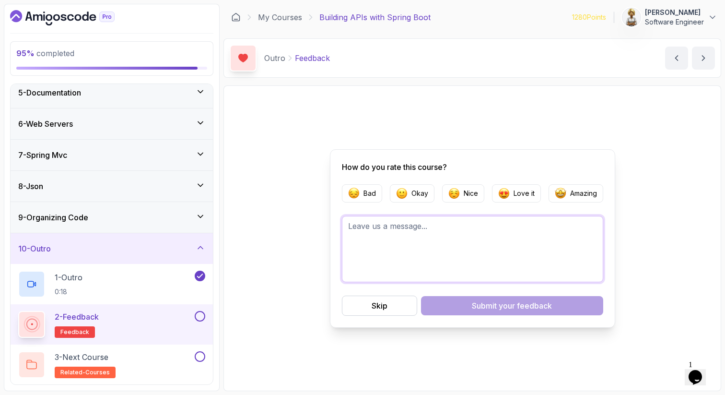
click at [412, 247] on textarea at bounding box center [472, 249] width 261 height 66
click at [578, 194] on p "Amazing" at bounding box center [583, 193] width 27 height 10
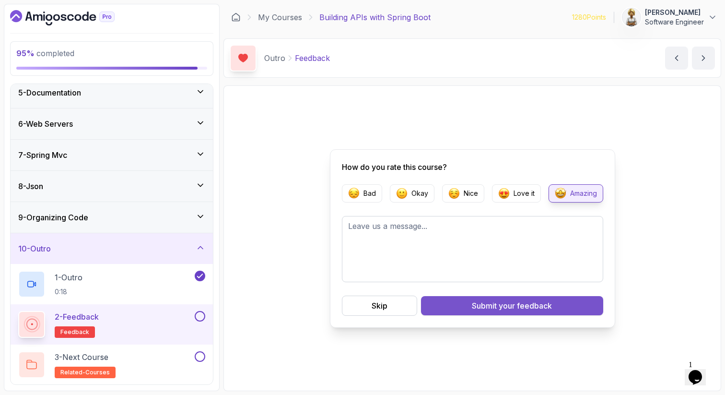
click at [502, 306] on span "your feedback" at bounding box center [525, 306] width 53 height 12
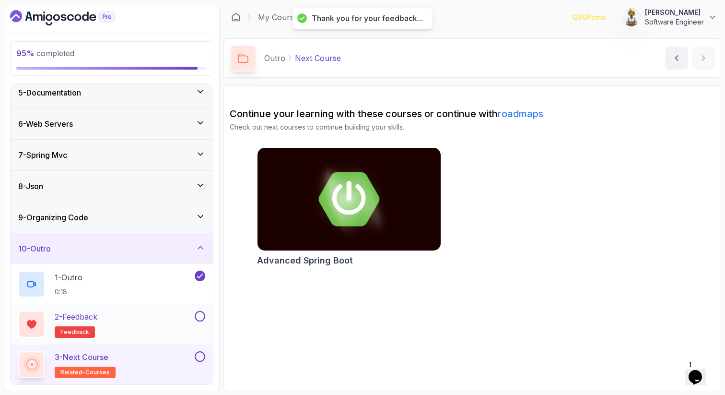
click at [201, 315] on button at bounding box center [200, 316] width 11 height 11
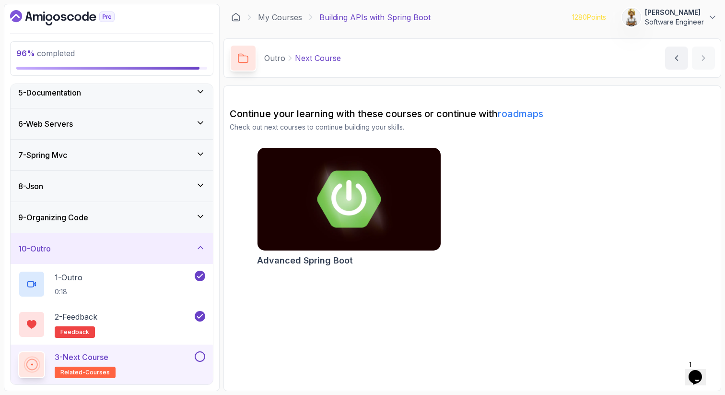
click at [329, 198] on img at bounding box center [349, 199] width 192 height 108
click at [199, 356] on button at bounding box center [200, 356] width 11 height 11
click at [199, 217] on icon at bounding box center [201, 216] width 10 height 10
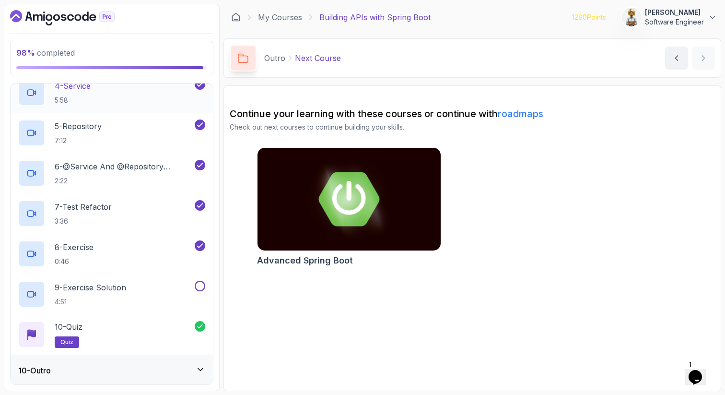
scroll to position [413, 0]
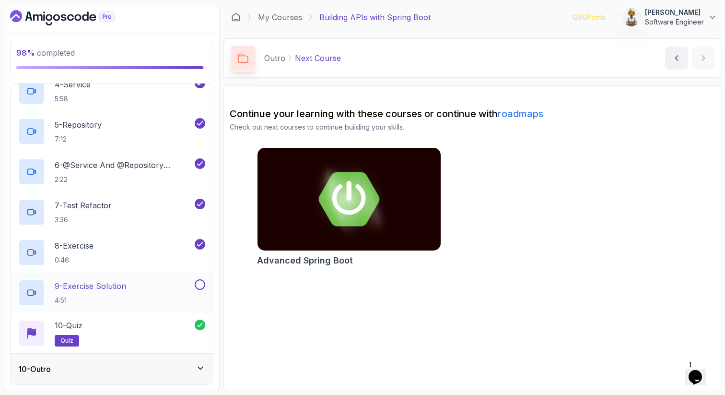
click at [123, 288] on p "9 - Exercise Solution" at bounding box center [90, 286] width 71 height 12
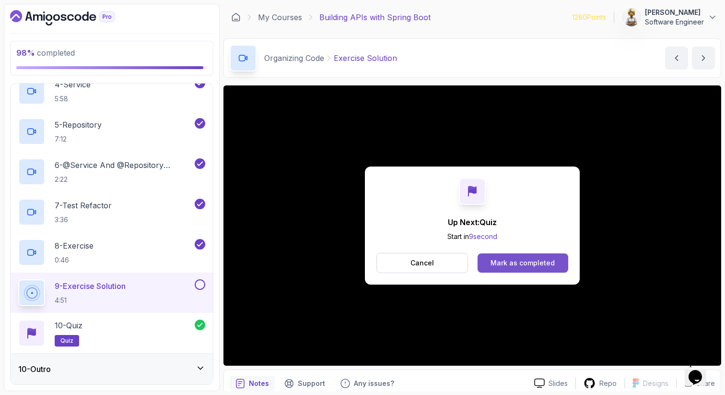
click at [546, 260] on div "Mark as completed" at bounding box center [523, 263] width 64 height 10
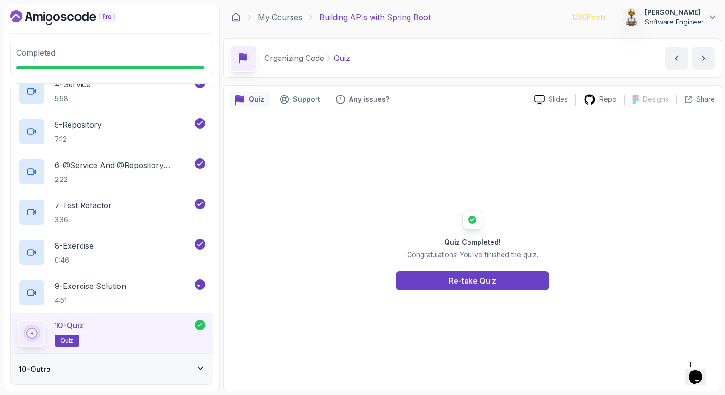
scroll to position [410, 0]
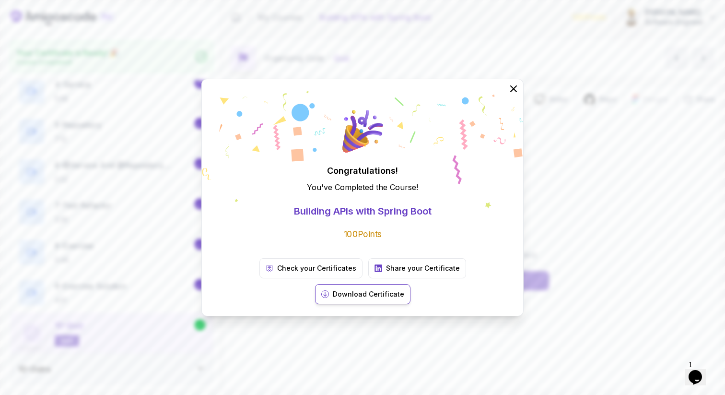
click at [404, 289] on p "Download Certificate" at bounding box center [368, 294] width 71 height 10
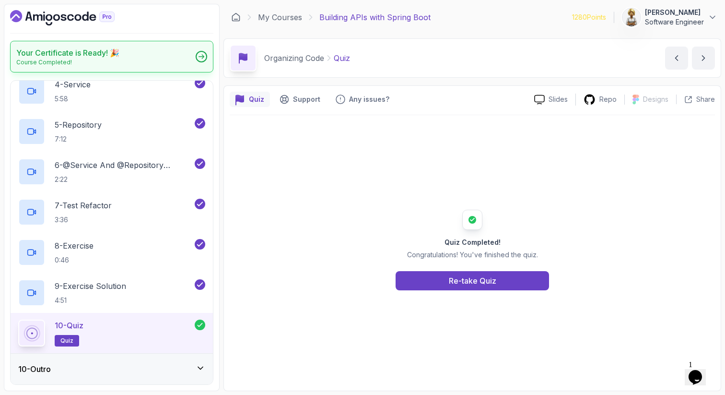
click at [202, 56] on icon at bounding box center [202, 56] width 6 height 5
click at [279, 19] on link "My Courses" at bounding box center [280, 18] width 44 height 12
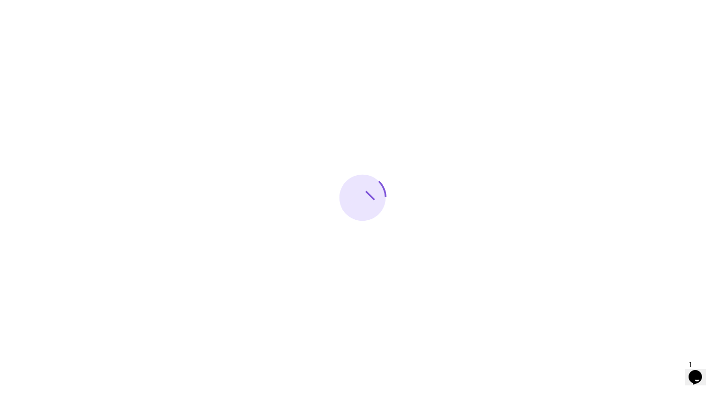
click at [520, 86] on div at bounding box center [362, 197] width 725 height 395
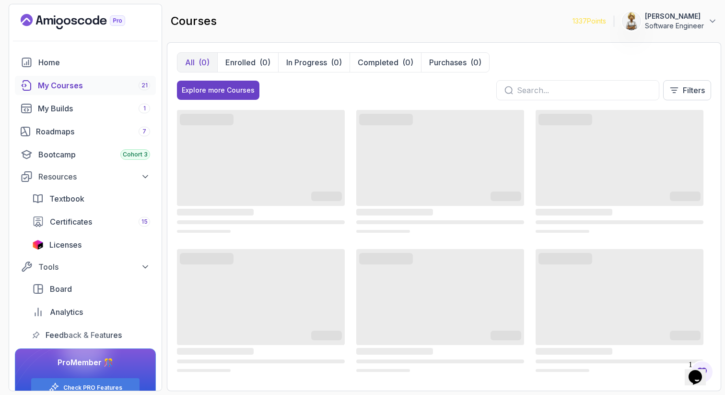
click at [91, 88] on div "My Courses 21" at bounding box center [94, 86] width 112 height 12
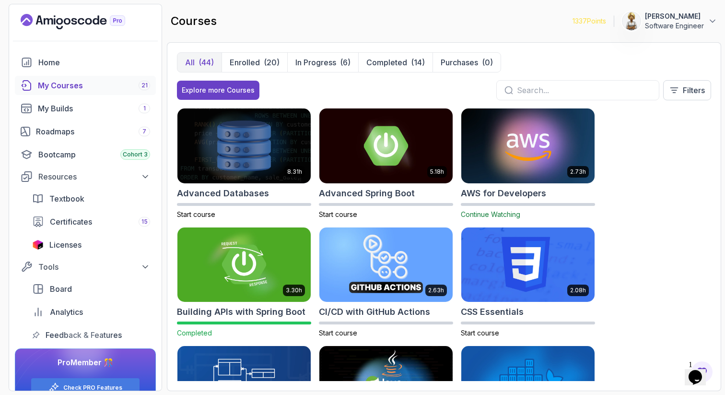
click at [585, 33] on div "courses 1337 Points Ensieh Rahbar Software Engineer" at bounding box center [444, 21] width 554 height 35
click at [62, 313] on span "Analytics" at bounding box center [66, 312] width 33 height 12
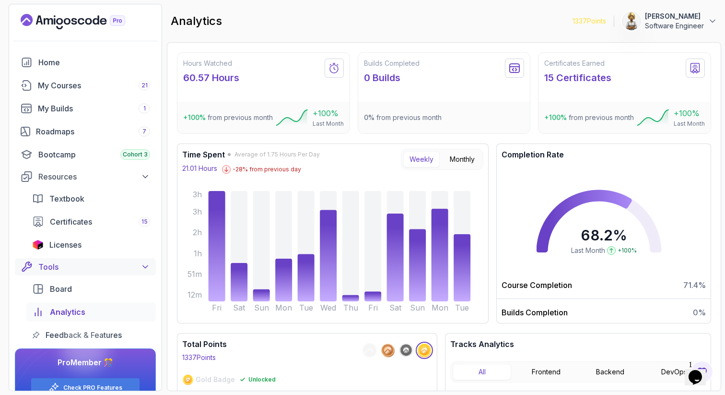
click at [56, 269] on div "Tools" at bounding box center [94, 267] width 112 height 12
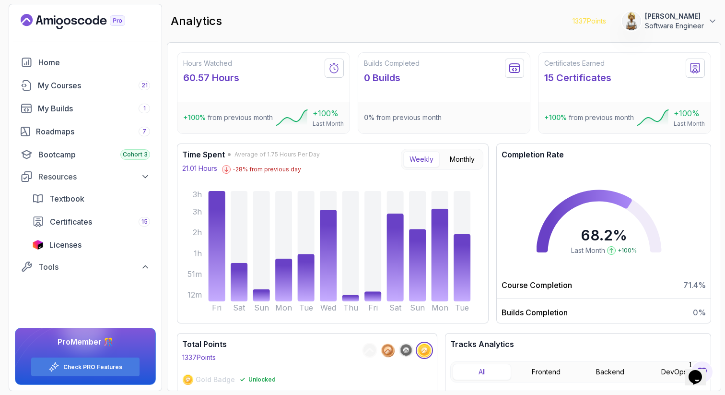
click at [287, 345] on div "Total Points 1337 Points" at bounding box center [307, 350] width 250 height 24
click at [54, 63] on div "Home" at bounding box center [94, 63] width 112 height 12
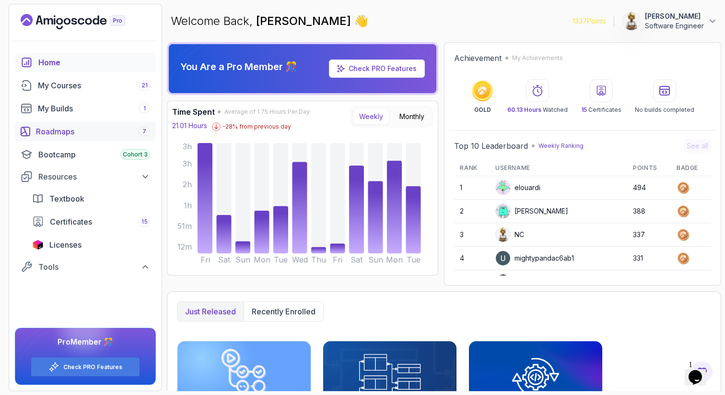
click at [46, 130] on div "Roadmaps 7" at bounding box center [93, 132] width 114 height 12
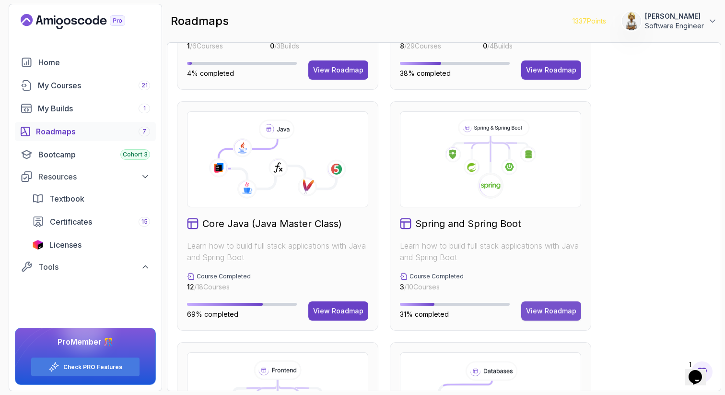
scroll to position [211, 0]
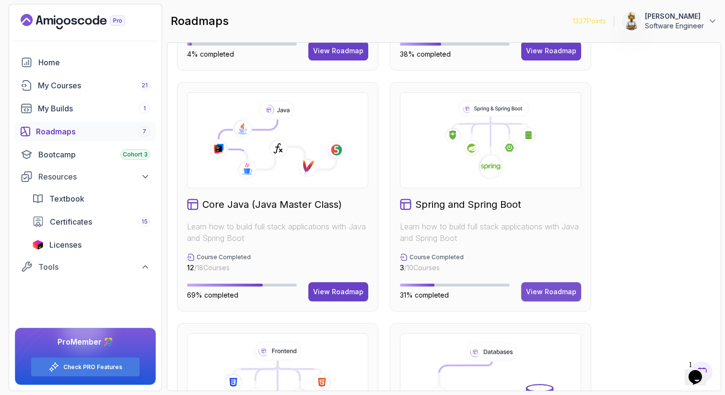
click at [547, 288] on div "View Roadmap" at bounding box center [551, 292] width 50 height 10
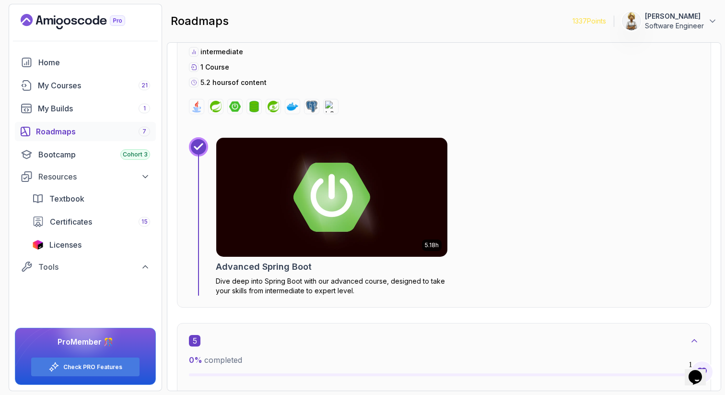
scroll to position [1506, 0]
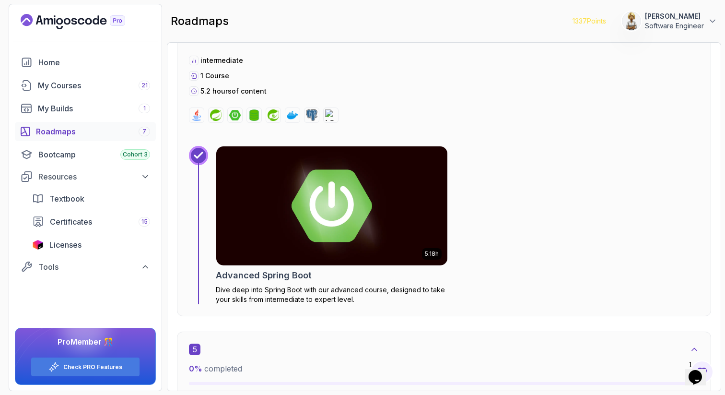
click at [374, 162] on img at bounding box center [331, 205] width 243 height 125
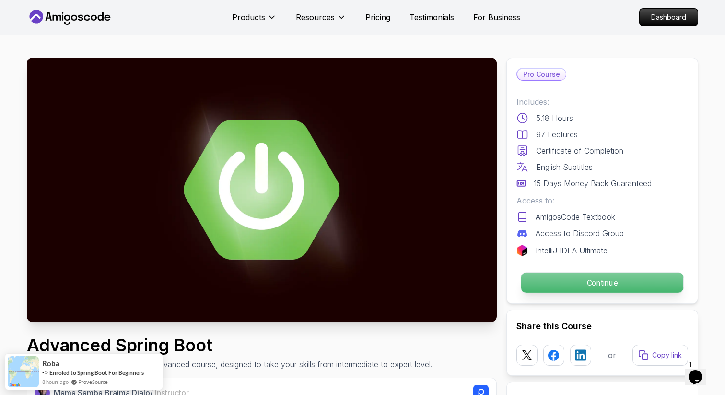
click at [624, 283] on p "Continue" at bounding box center [602, 282] width 162 height 20
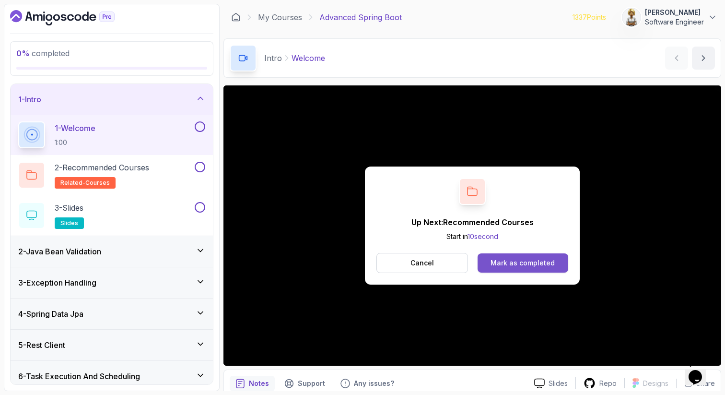
click at [557, 261] on button "Mark as completed" at bounding box center [523, 262] width 91 height 19
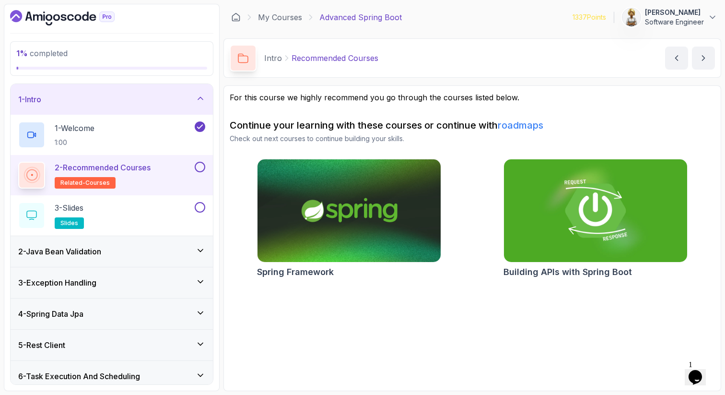
click at [200, 164] on button at bounding box center [200, 167] width 11 height 11
click at [144, 215] on div "3 - Slides slides" at bounding box center [105, 215] width 175 height 27
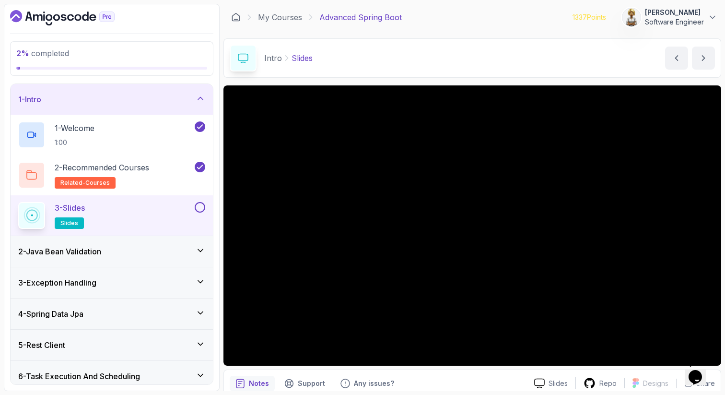
click at [198, 248] on icon at bounding box center [201, 250] width 10 height 10
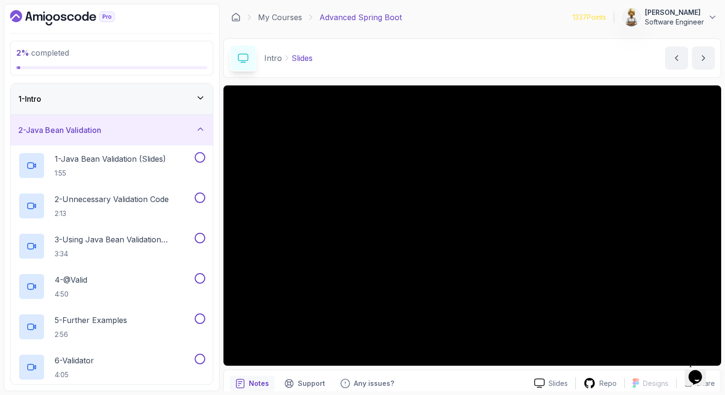
click at [201, 127] on icon at bounding box center [201, 129] width 10 height 10
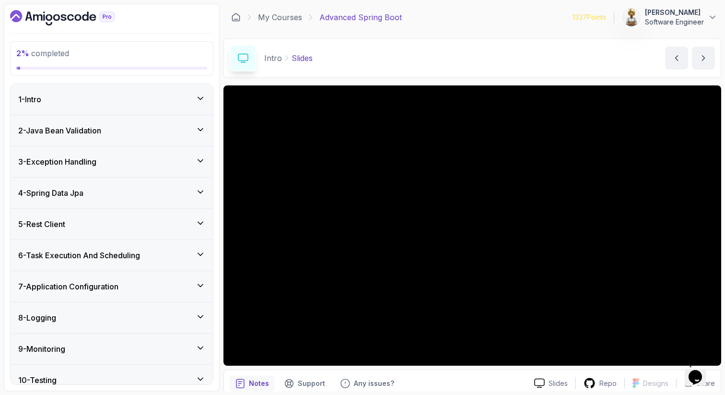
click at [203, 158] on icon at bounding box center [201, 161] width 10 height 10
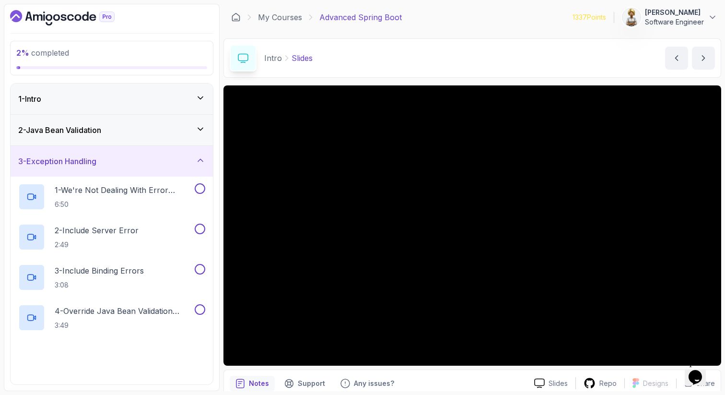
click at [203, 158] on icon at bounding box center [201, 160] width 10 height 10
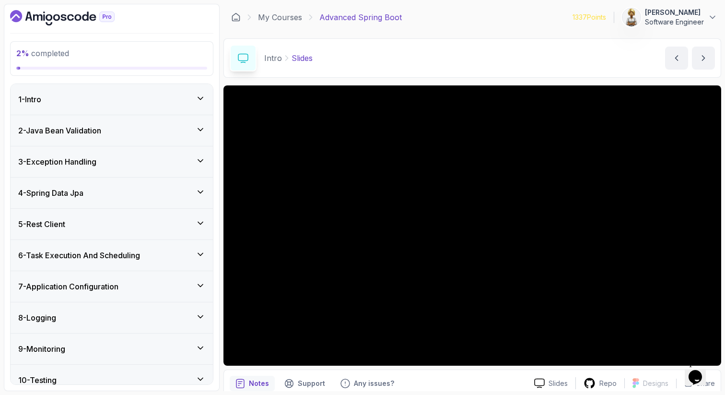
click at [205, 187] on icon at bounding box center [201, 192] width 10 height 10
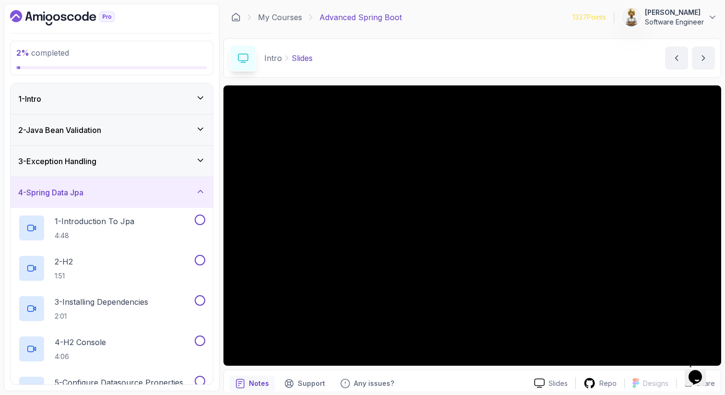
click at [204, 188] on icon at bounding box center [201, 192] width 10 height 10
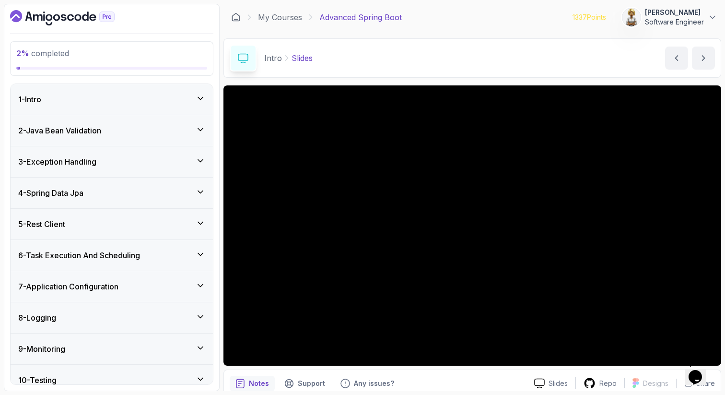
click at [204, 221] on icon at bounding box center [201, 223] width 10 height 10
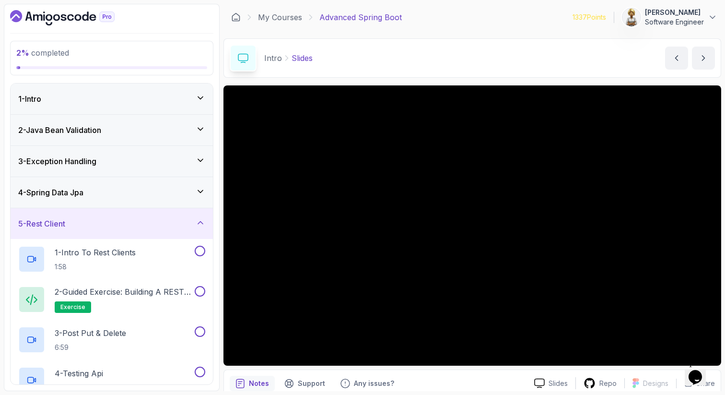
click at [204, 221] on icon at bounding box center [201, 223] width 10 height 10
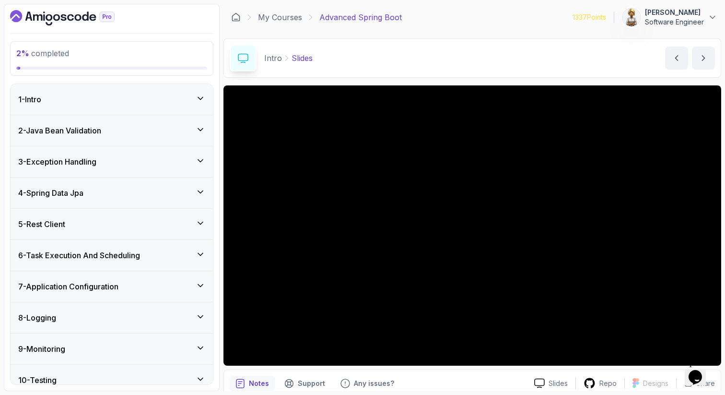
click at [199, 255] on icon at bounding box center [201, 254] width 10 height 10
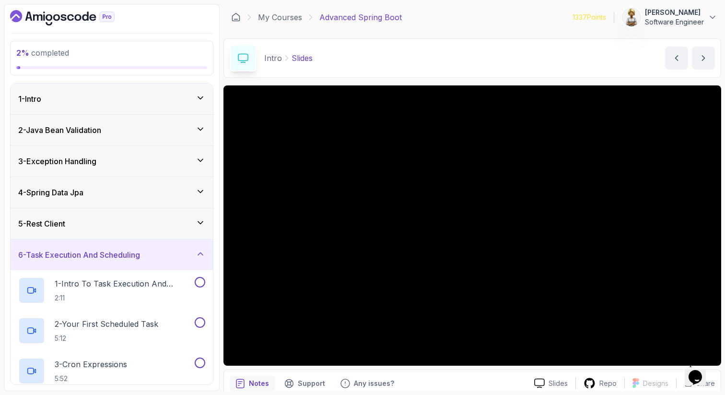
click at [199, 255] on icon at bounding box center [201, 254] width 10 height 10
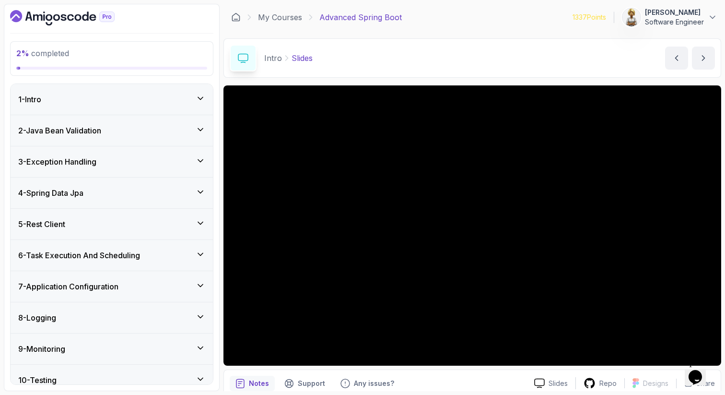
click at [198, 291] on div "7 - Application Configuration" at bounding box center [111, 286] width 187 height 12
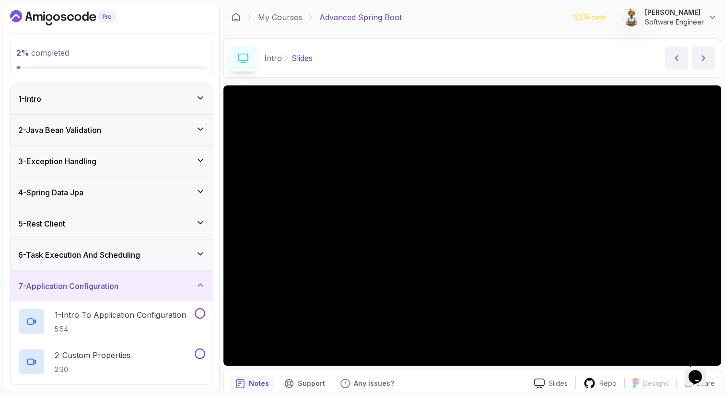
click at [198, 291] on div "7 - Application Configuration" at bounding box center [111, 286] width 187 height 12
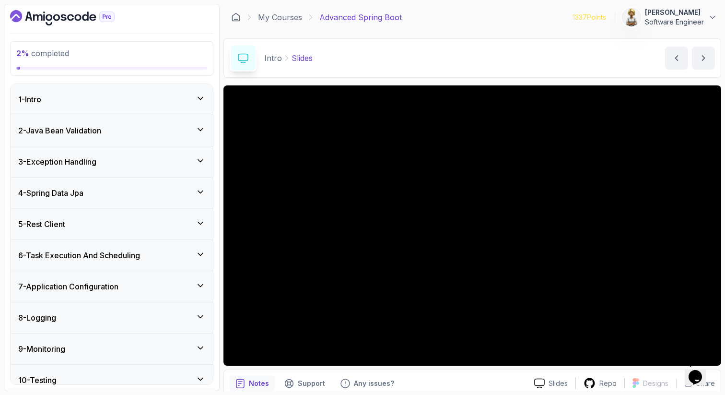
click at [197, 319] on icon at bounding box center [201, 317] width 10 height 10
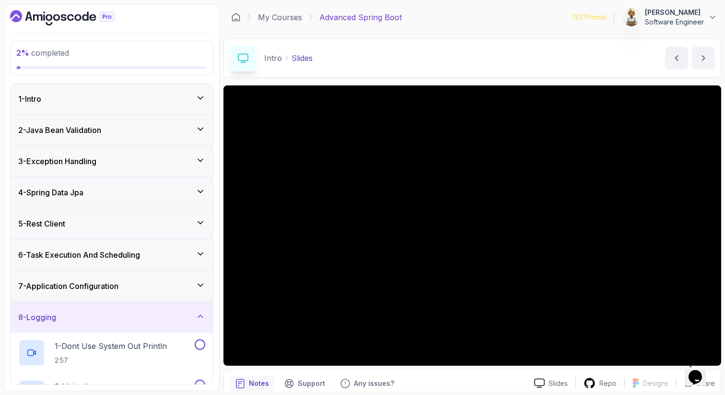
click at [197, 317] on icon at bounding box center [201, 316] width 10 height 10
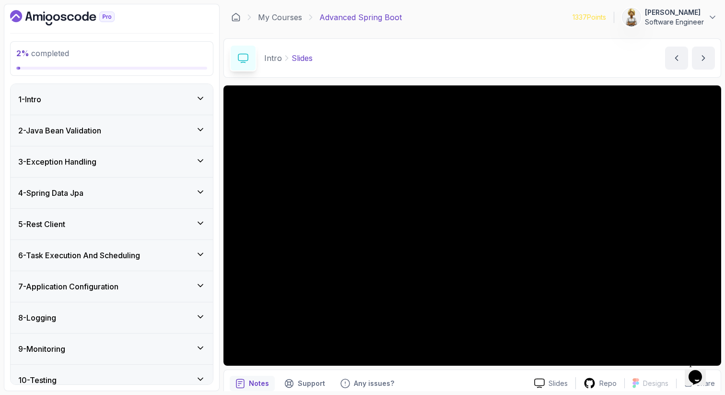
click at [197, 348] on icon at bounding box center [201, 348] width 10 height 10
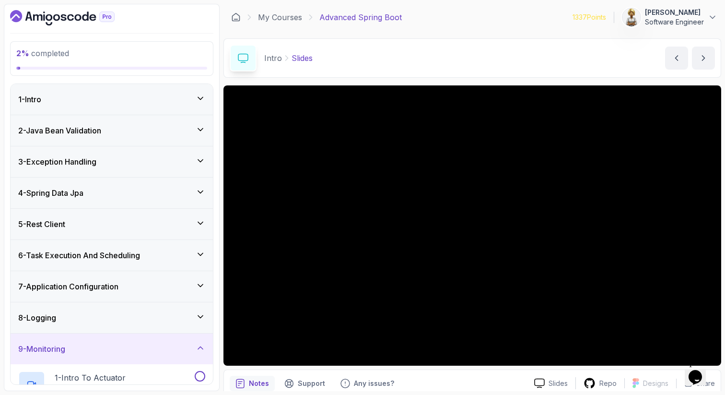
click at [198, 346] on icon at bounding box center [201, 348] width 10 height 10
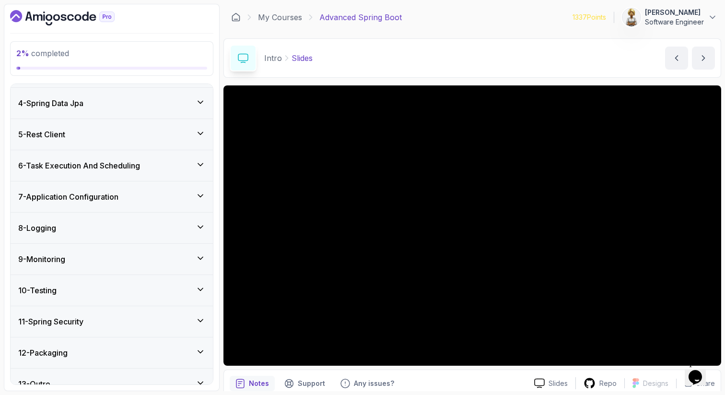
scroll to position [104, 0]
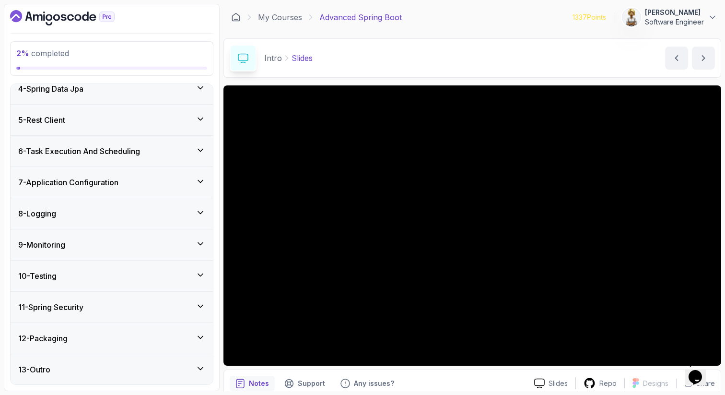
click at [199, 272] on icon at bounding box center [201, 275] width 10 height 10
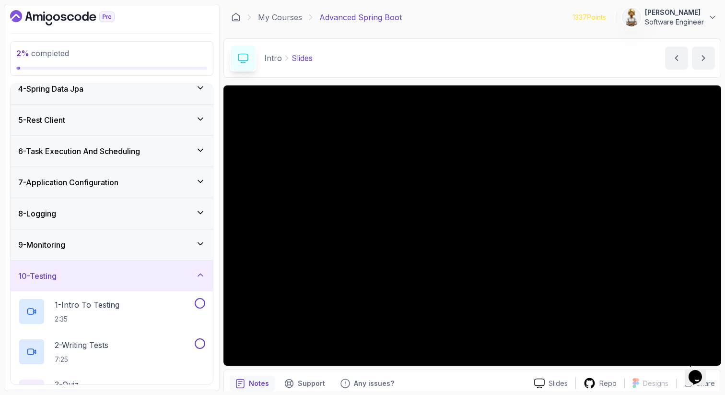
click at [199, 272] on icon at bounding box center [201, 275] width 10 height 10
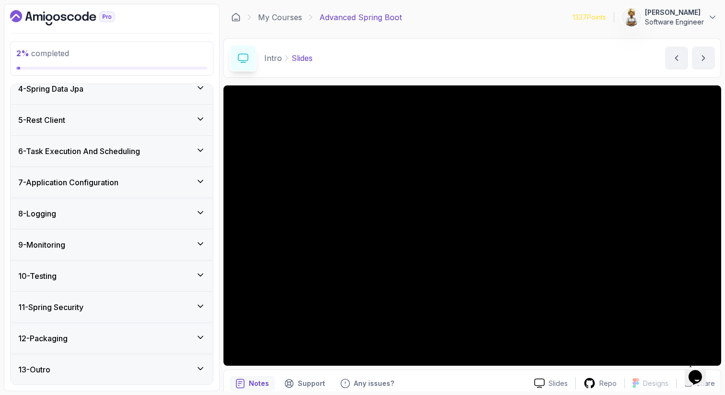
click at [199, 301] on icon at bounding box center [201, 306] width 10 height 10
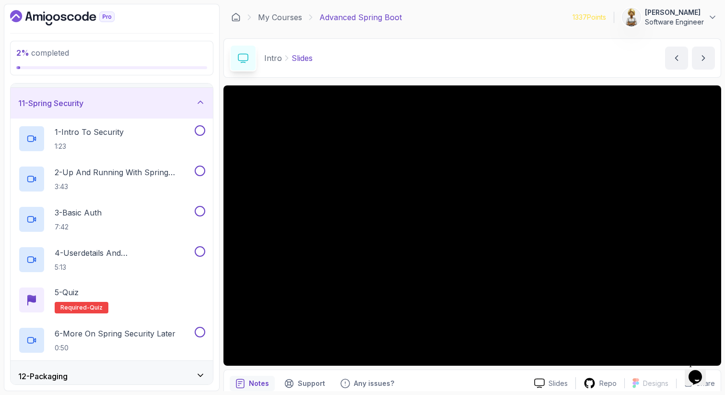
scroll to position [288, 0]
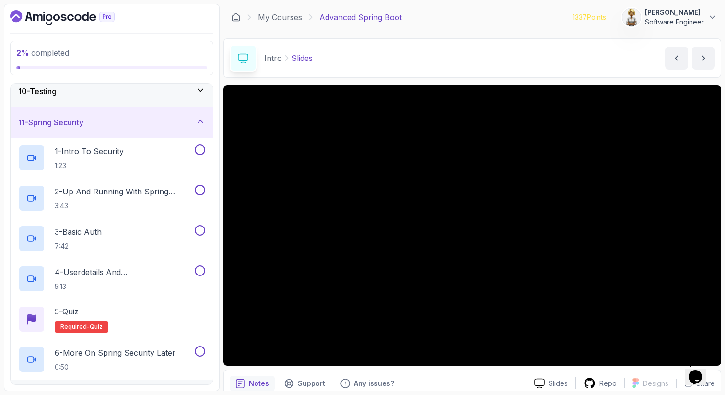
click at [200, 125] on icon at bounding box center [201, 122] width 10 height 10
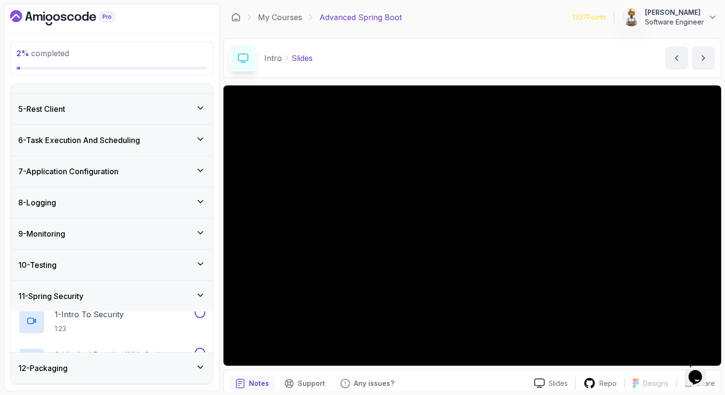
scroll to position [104, 0]
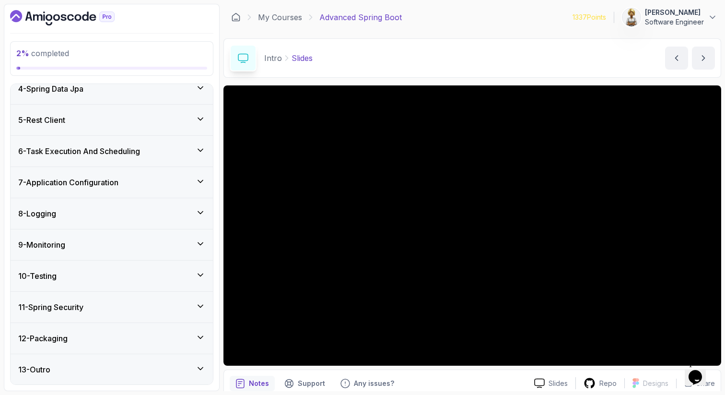
click at [197, 336] on icon at bounding box center [201, 337] width 10 height 10
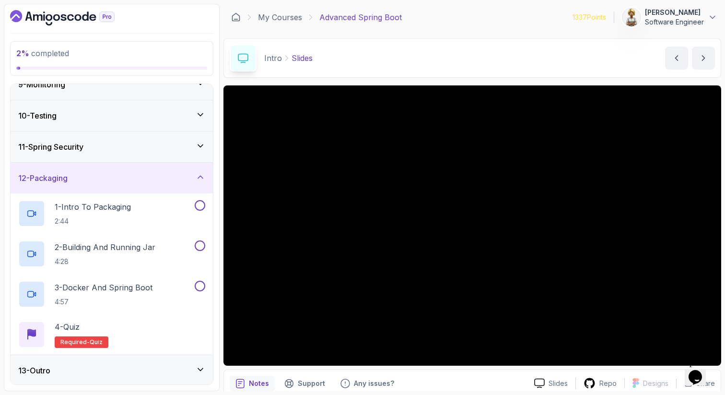
scroll to position [265, 0]
click at [200, 175] on icon at bounding box center [201, 176] width 10 height 10
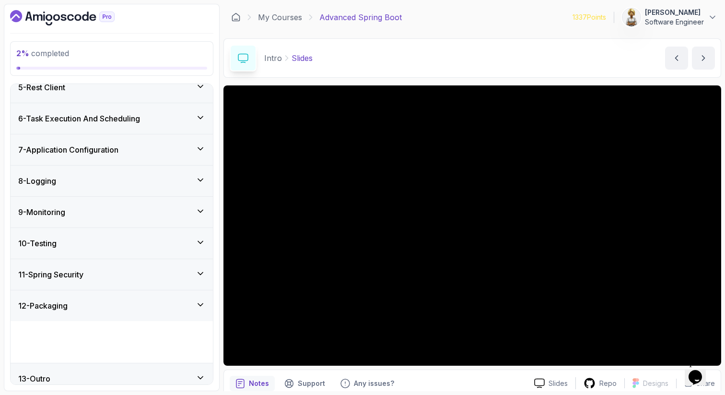
scroll to position [104, 0]
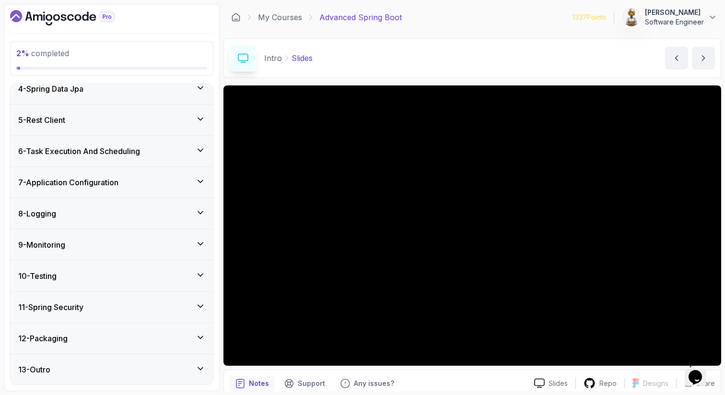
click at [202, 86] on icon at bounding box center [200, 87] width 5 height 2
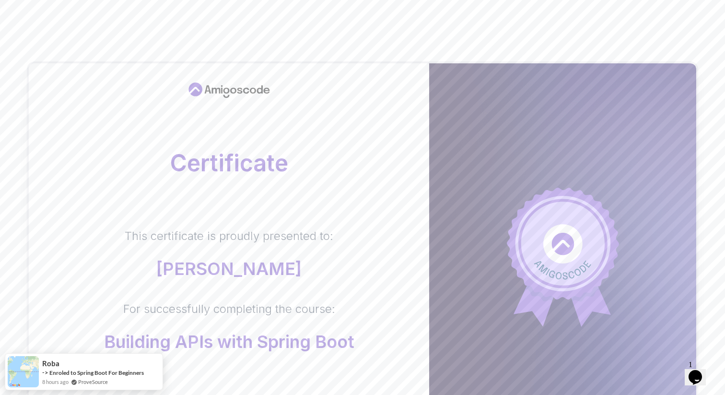
click at [666, 17] on div "Certificate This certificate is proudly presented to: Ensieh Rahbar For success…" at bounding box center [362, 303] width 725 height 607
click at [509, 17] on div "Certificate This certificate is proudly presented to: Ensieh Rahbar For success…" at bounding box center [362, 303] width 725 height 607
click at [504, 116] on body "Certificate This certificate is proudly presented to: Ensieh Rahbar For success…" at bounding box center [362, 303] width 725 height 607
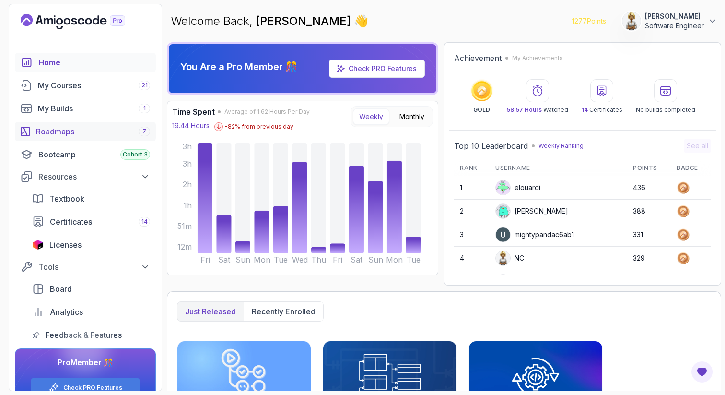
click at [55, 129] on div "Roadmaps 7" at bounding box center [93, 132] width 114 height 12
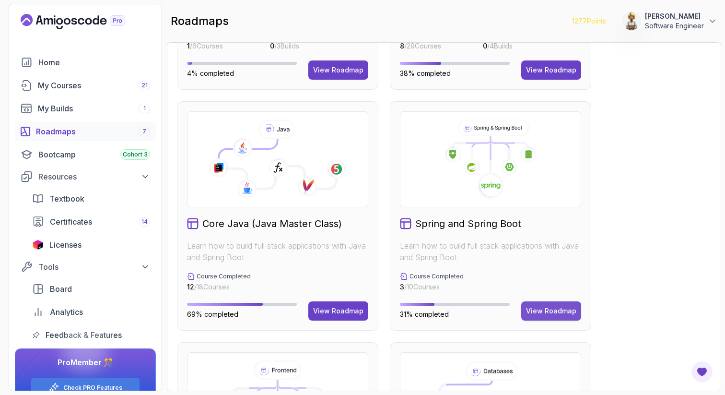
click at [556, 308] on div "View Roadmap" at bounding box center [551, 311] width 50 height 10
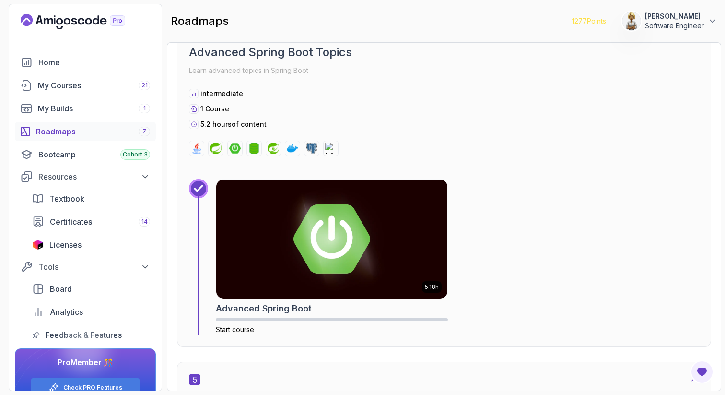
scroll to position [1448, 0]
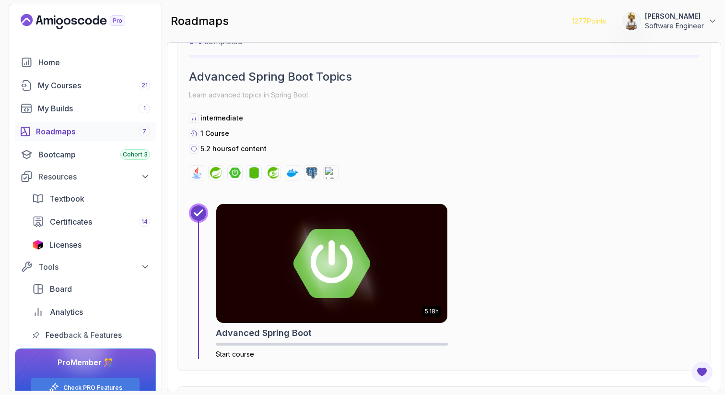
click at [442, 124] on div "intermediate 1 Course 5.2 hours of content" at bounding box center [444, 133] width 510 height 40
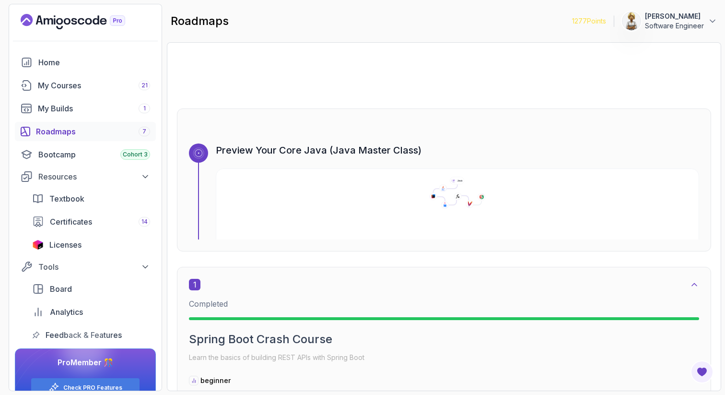
scroll to position [0, 0]
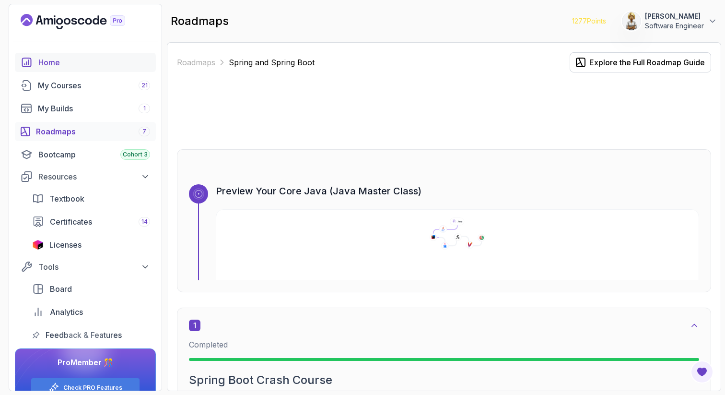
click at [52, 59] on div "Home" at bounding box center [94, 63] width 112 height 12
